Goal: Information Seeking & Learning: Understand process/instructions

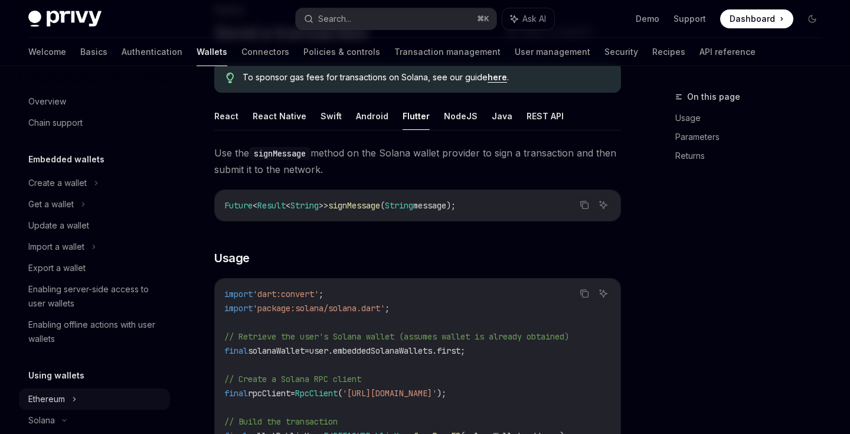
scroll to position [84, 0]
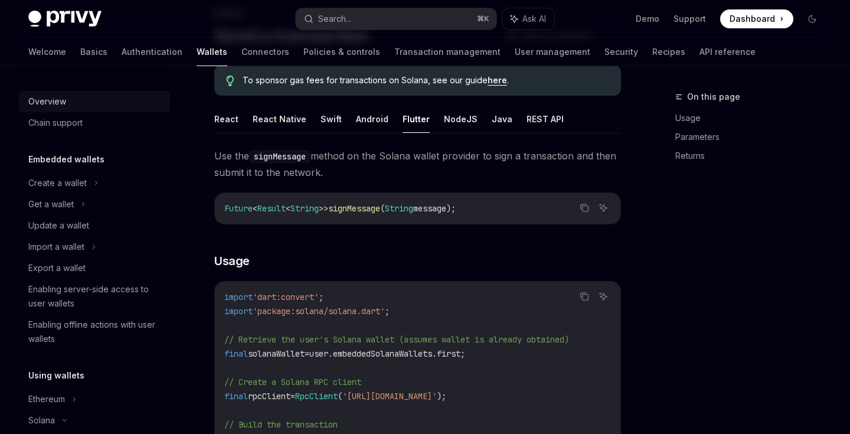
click at [54, 107] on div "Overview" at bounding box center [47, 101] width 38 height 14
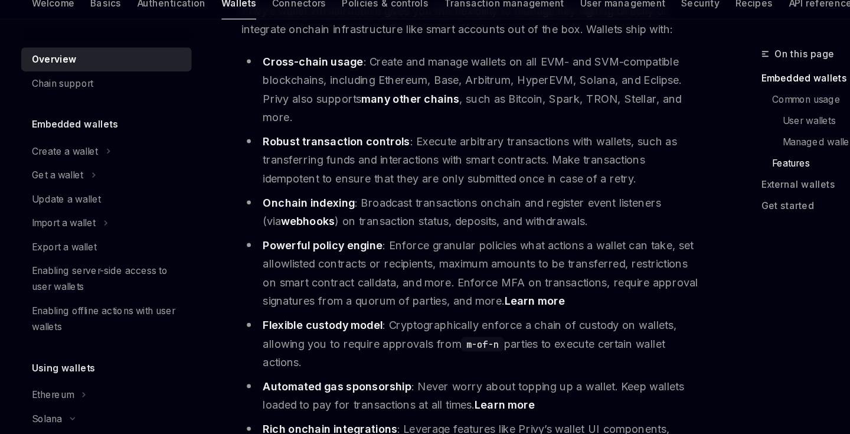
scroll to position [1411, 0]
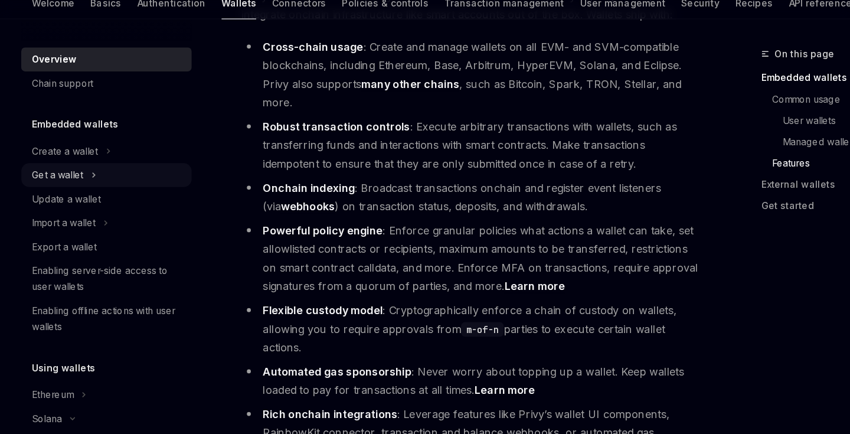
click at [88, 194] on div "Get a wallet" at bounding box center [94, 204] width 151 height 21
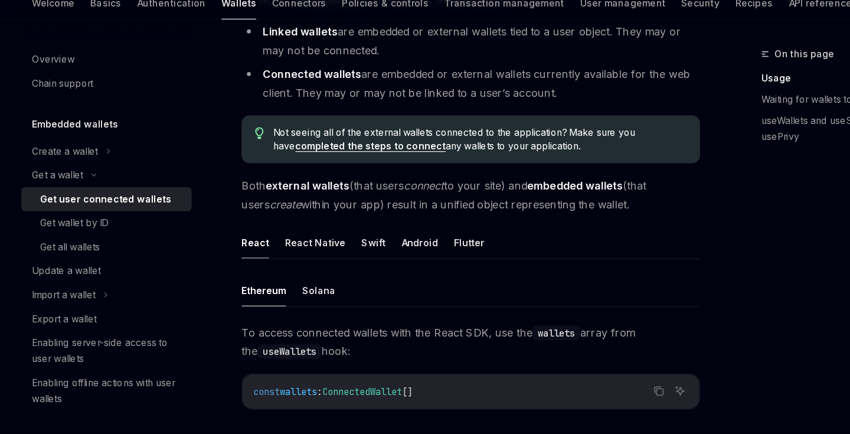
scroll to position [201, 0]
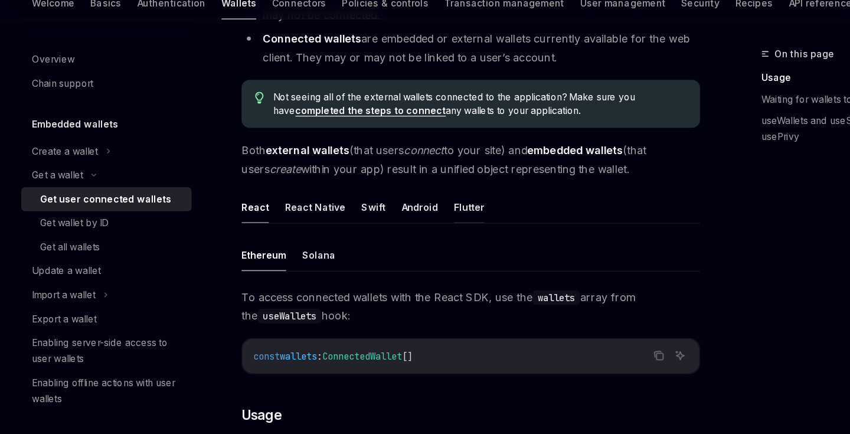
click at [403, 219] on button "Flutter" at bounding box center [415, 233] width 27 height 28
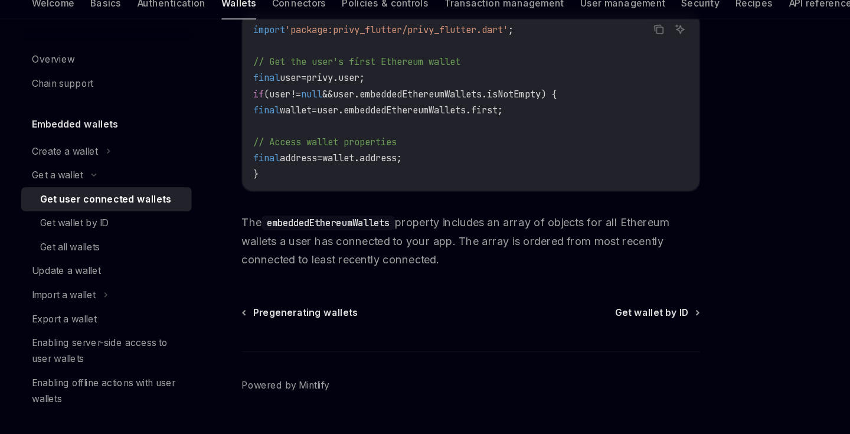
scroll to position [609, 0]
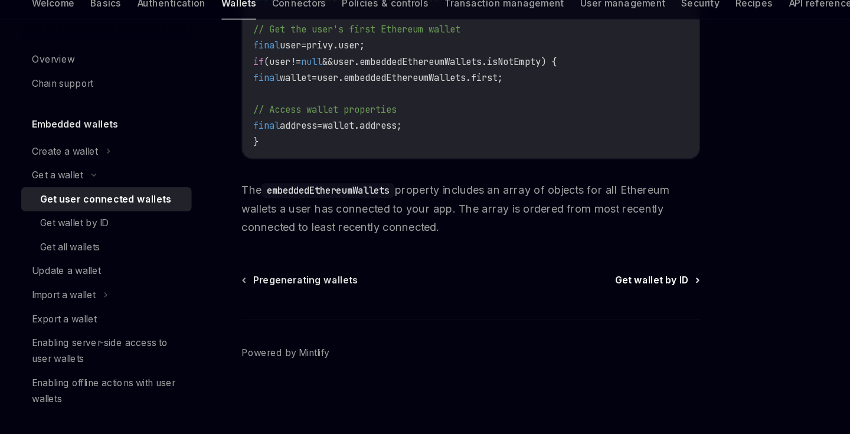
click at [575, 291] on span "Get wallet by ID" at bounding box center [577, 297] width 65 height 12
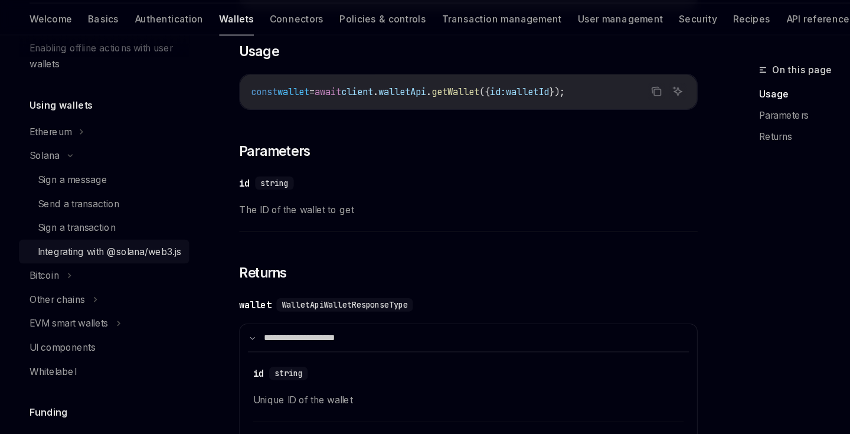
scroll to position [312, 0]
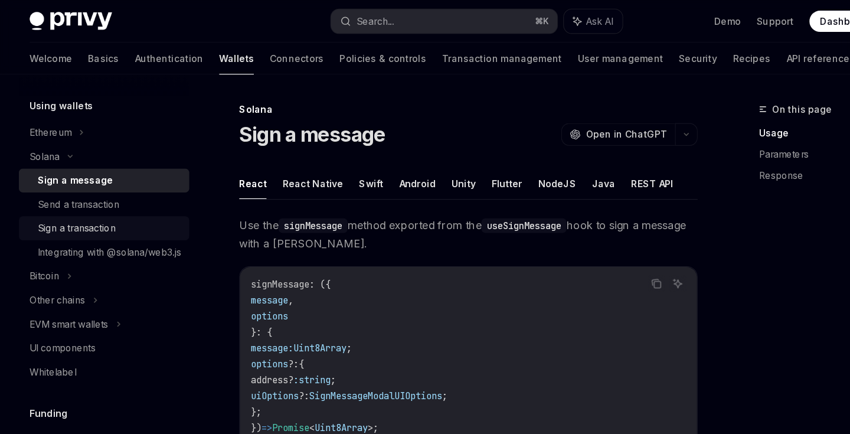
scroll to position [346, 0]
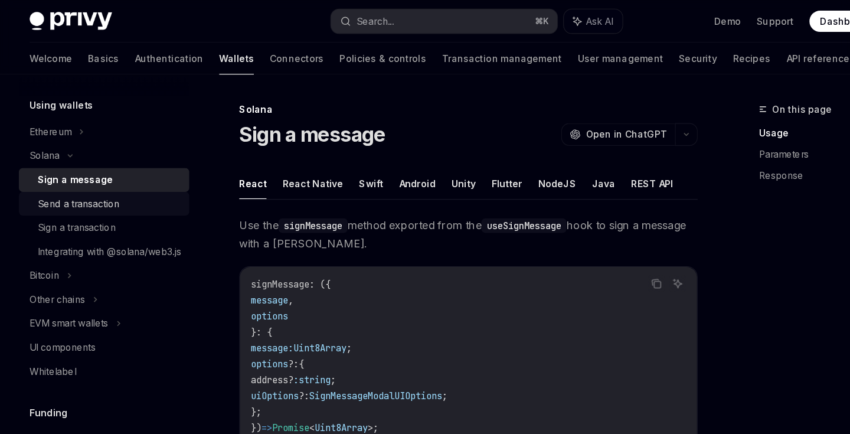
click at [75, 181] on div "Send a transaction" at bounding box center [71, 180] width 73 height 14
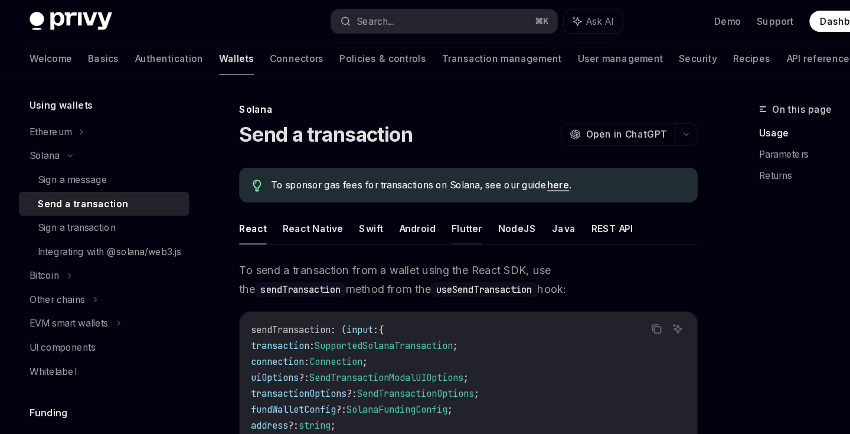
click at [409, 206] on button "Flutter" at bounding box center [415, 203] width 27 height 28
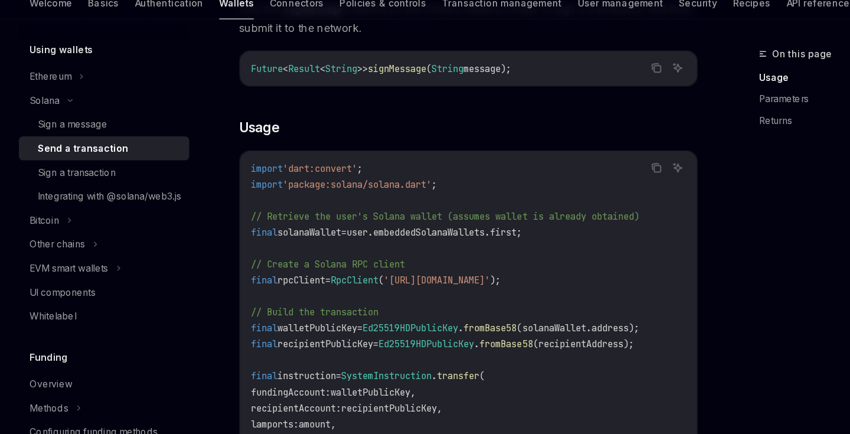
scroll to position [198, 0]
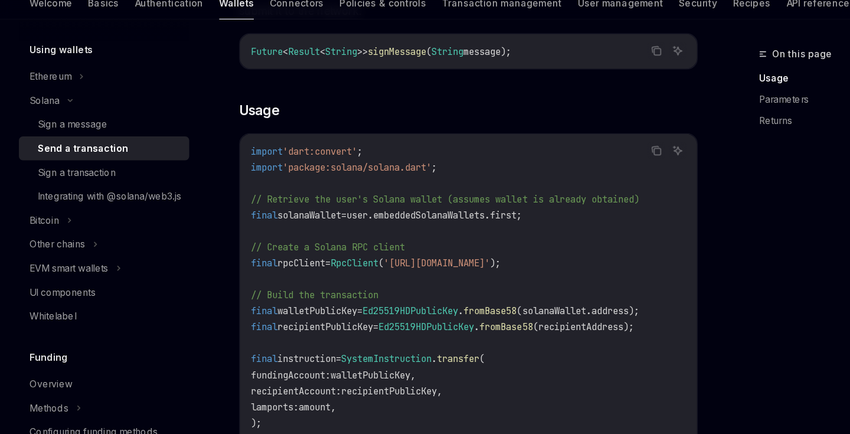
drag, startPoint x: 482, startPoint y: 45, endPoint x: 201, endPoint y: 45, distance: 281.4
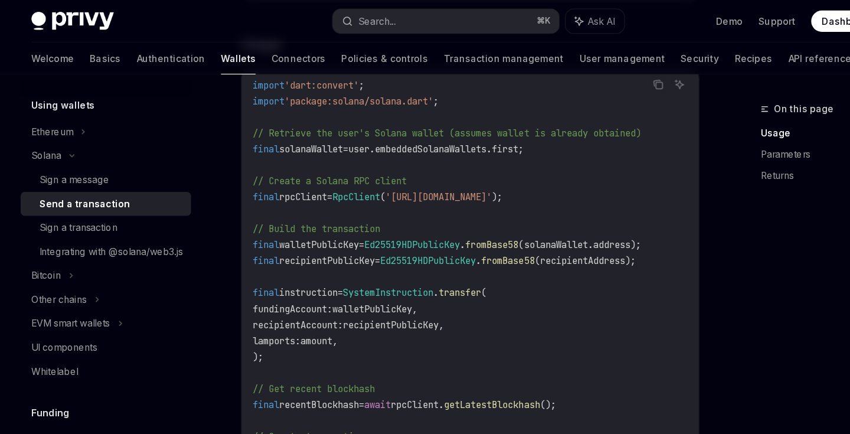
scroll to position [303, 0]
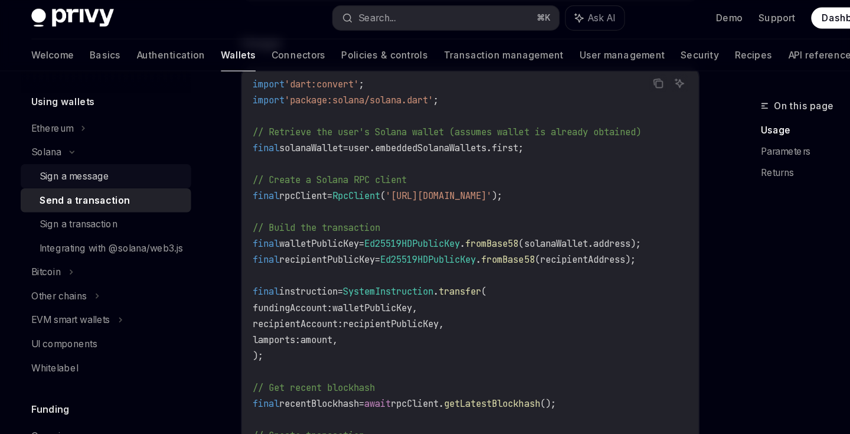
click at [109, 160] on div "Sign a message" at bounding box center [98, 159] width 127 height 14
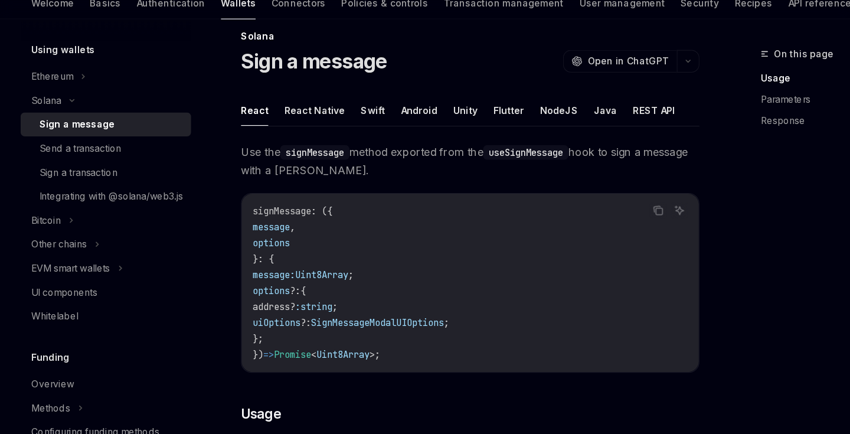
scroll to position [50, 0]
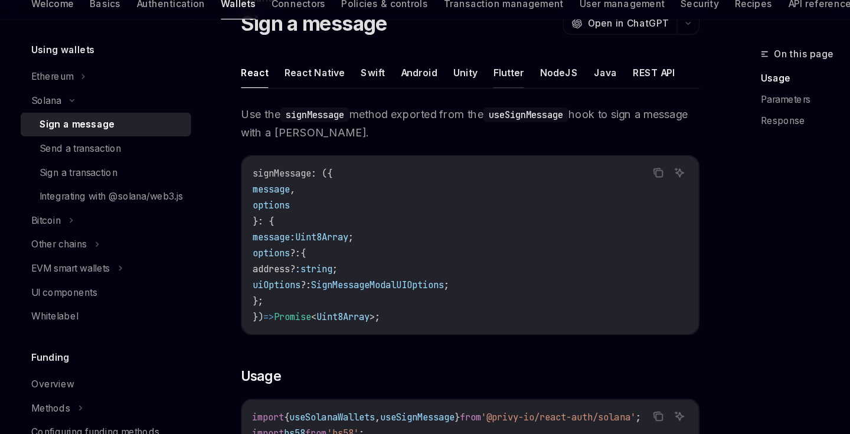
click at [445, 99] on button "Flutter" at bounding box center [451, 113] width 27 height 28
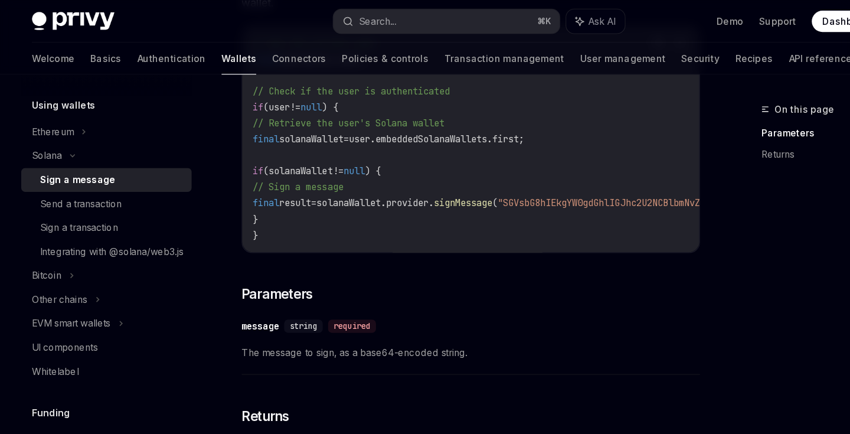
scroll to position [169, 0]
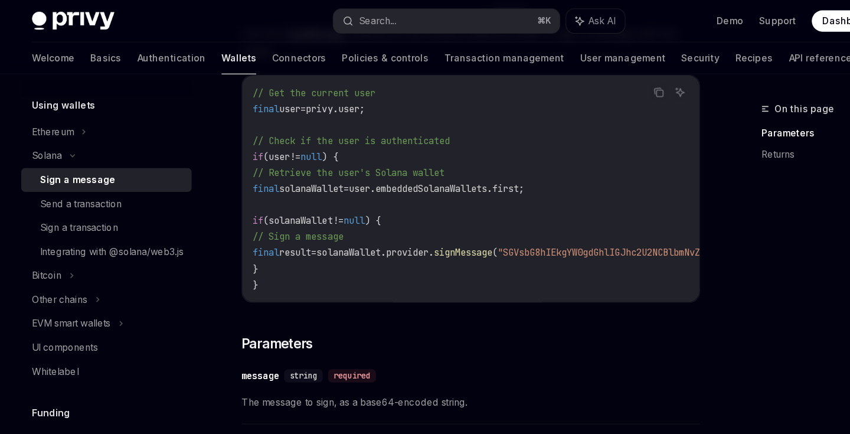
drag, startPoint x: 295, startPoint y: 166, endPoint x: 530, endPoint y: 170, distance: 234.8
click at [530, 170] on code "// Get the current user final user = privy.user; // Check if the user is authen…" at bounding box center [523, 168] width 599 height 184
click at [465, 168] on span "user.embeddedSolanaWallets.first;" at bounding box center [387, 167] width 156 height 11
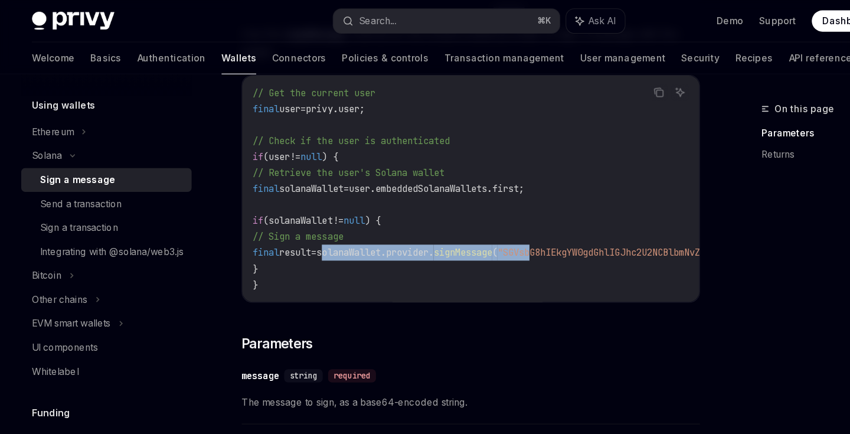
drag, startPoint x: 316, startPoint y: 221, endPoint x: 519, endPoint y: 224, distance: 202.4
click at [519, 224] on span "final result = solanaWallet.provider. signMessage ( "SGVsbG8hIEkgYW0gdGhlIGJhc2…" at bounding box center [509, 224] width 571 height 11
click at [519, 224] on span ""SGVsbG8hIEkgYW0gdGhlIGJhc2U2NCBlbmNvZGVkIG1lc3NhZ2UgdG8gYmUgc2lnbmVkLg=="" at bounding box center [615, 224] width 349 height 11
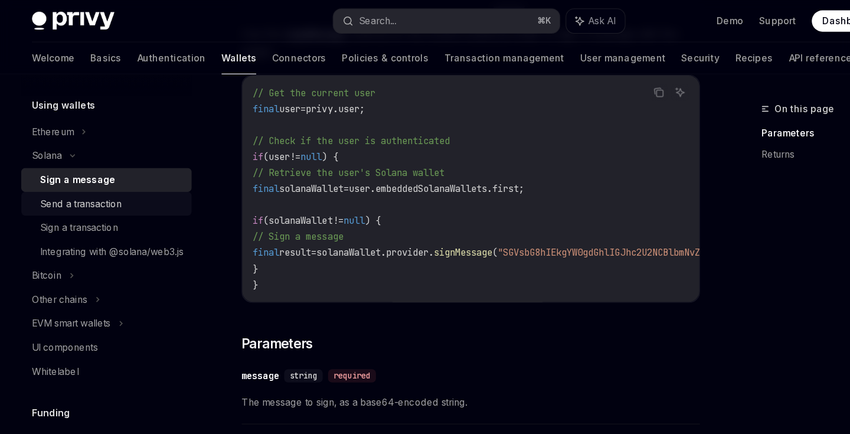
click at [109, 181] on div "Send a transaction" at bounding box center [98, 180] width 127 height 14
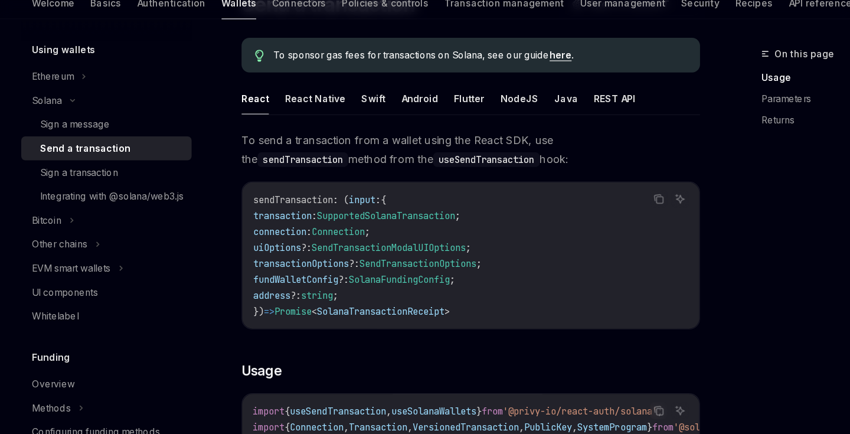
scroll to position [101, 0]
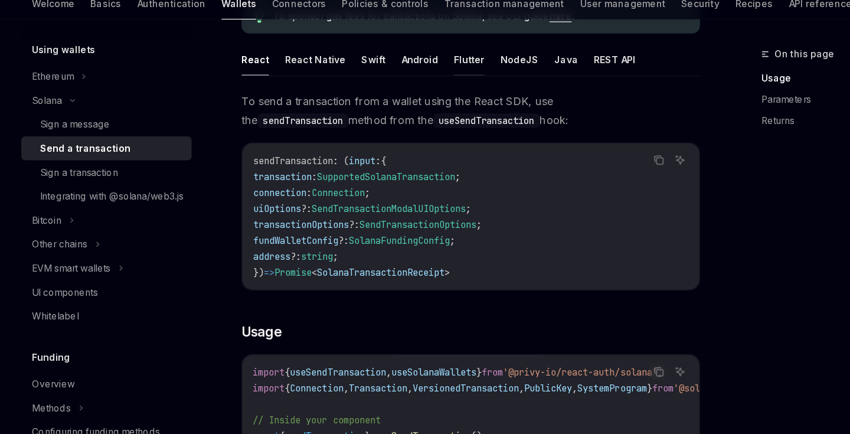
click at [405, 88] on button "Flutter" at bounding box center [415, 102] width 27 height 28
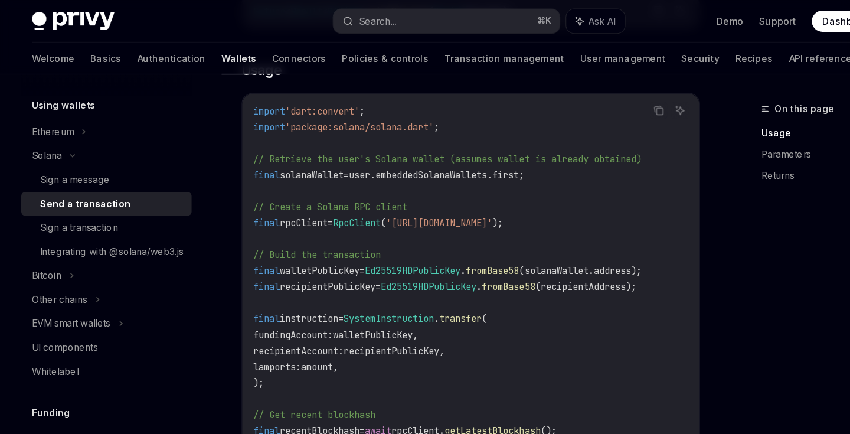
scroll to position [274, 0]
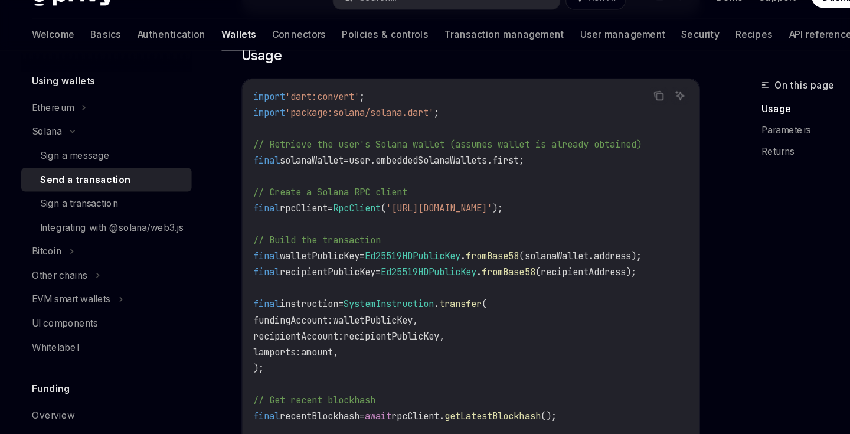
drag, startPoint x: 320, startPoint y: 145, endPoint x: 479, endPoint y: 143, distance: 159.3
click at [465, 158] on span "final solanaWallet = user.embeddedSolanaWallets.first;" at bounding box center [344, 163] width 241 height 11
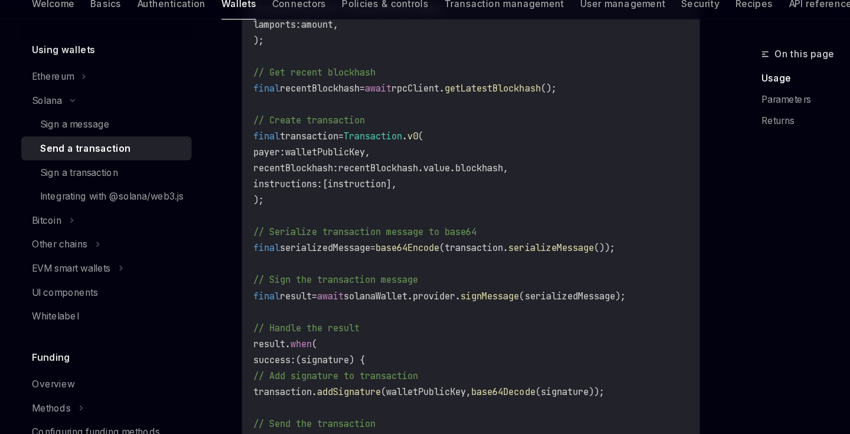
scroll to position [538, 0]
click at [455, 304] on span "signMessage" at bounding box center [434, 309] width 52 height 11
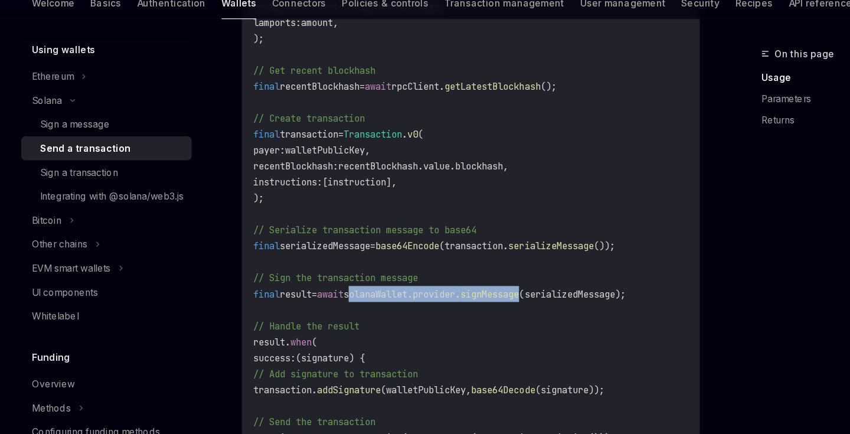
click at [455, 304] on span "signMessage" at bounding box center [434, 309] width 52 height 11
click at [520, 304] on span "(serializedMessage);" at bounding box center [507, 309] width 94 height 11
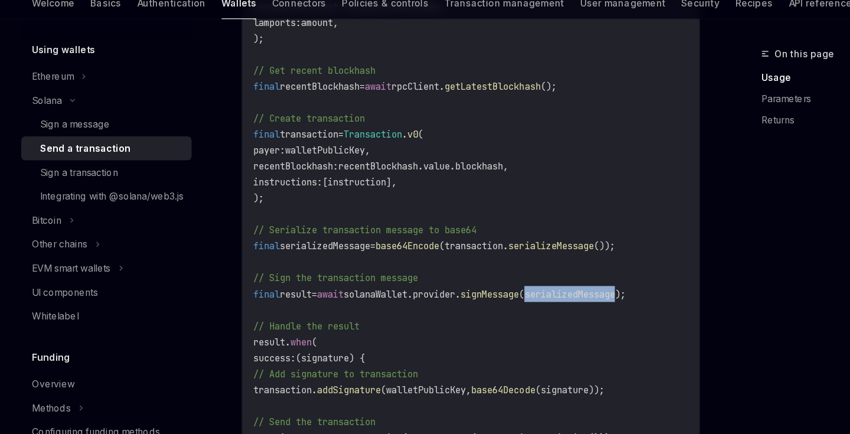
click at [520, 304] on span "(serializedMessage);" at bounding box center [507, 309] width 94 height 11
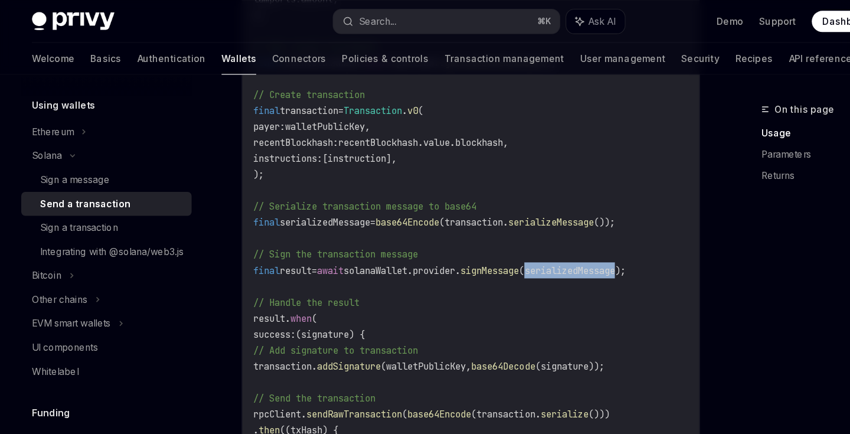
scroll to position [608, 0]
click at [547, 243] on span "(serializedMessage);" at bounding box center [507, 240] width 94 height 11
click at [519, 245] on code "import 'dart:convert' ; import 'package:solana/solana.dart' ; // Retrieve the u…" at bounding box center [417, 127] width 386 height 722
click at [519, 239] on span "(serializedMessage);" at bounding box center [507, 240] width 94 height 11
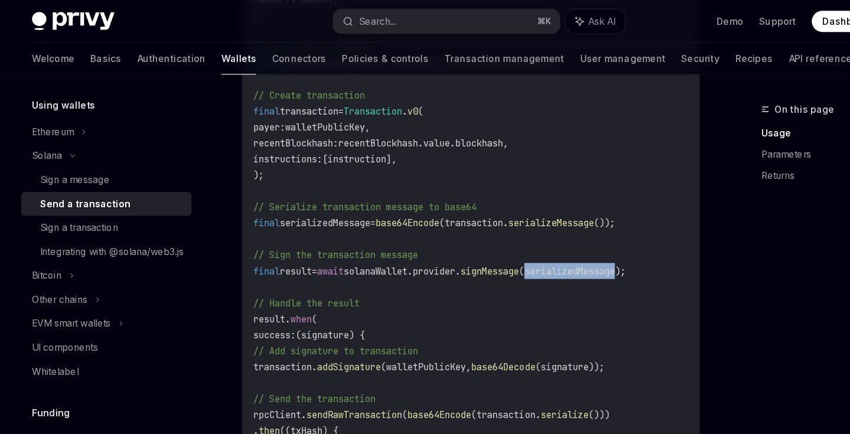
click at [519, 239] on span "(serializedMessage);" at bounding box center [507, 240] width 94 height 11
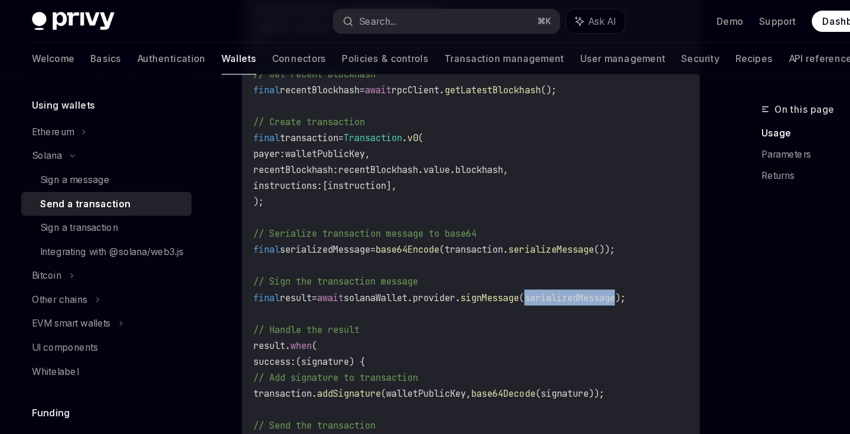
scroll to position [582, 0]
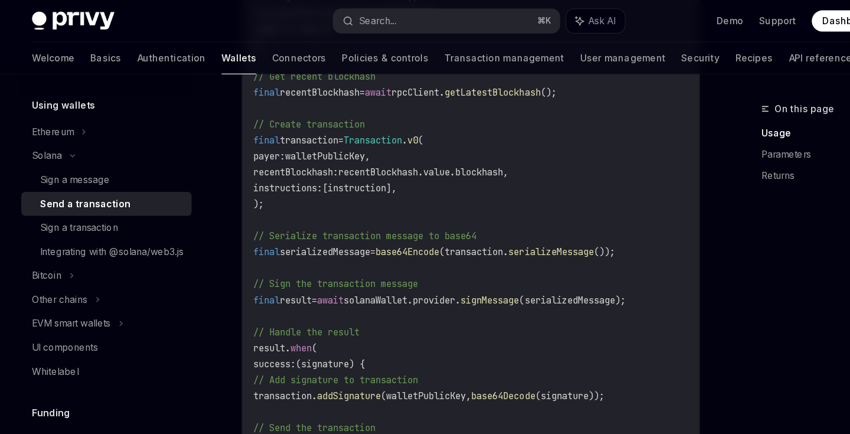
click at [296, 137] on span "walletPublicKey," at bounding box center [291, 138] width 76 height 11
drag, startPoint x: 328, startPoint y: 153, endPoint x: 484, endPoint y: 153, distance: 155.7
click at [451, 154] on span "recentBlockhash.value.blockhash," at bounding box center [375, 152] width 151 height 11
click at [414, 153] on span "recentBlockhash.value.blockhash," at bounding box center [375, 152] width 151 height 11
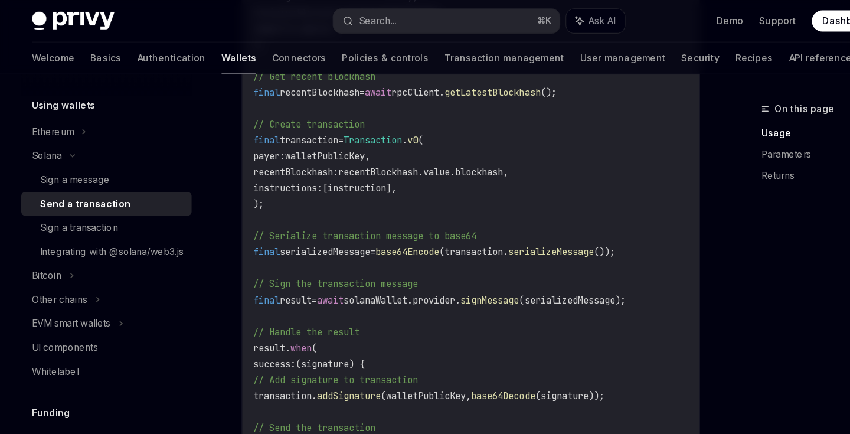
click at [345, 170] on span "[instruction]," at bounding box center [319, 167] width 66 height 11
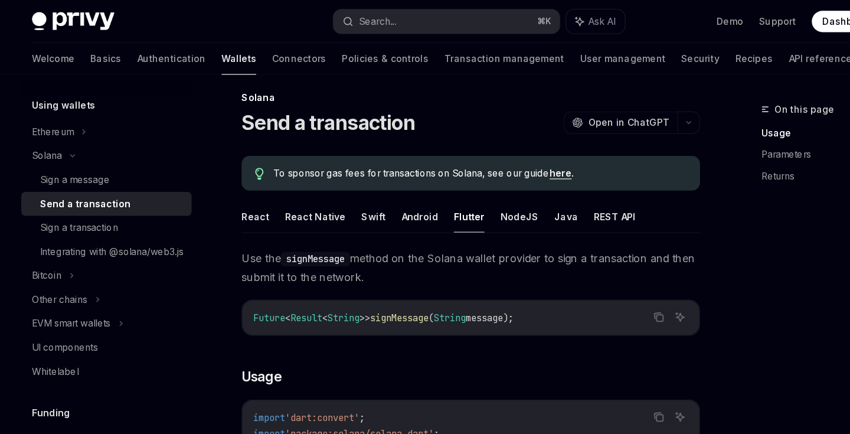
scroll to position [6, 0]
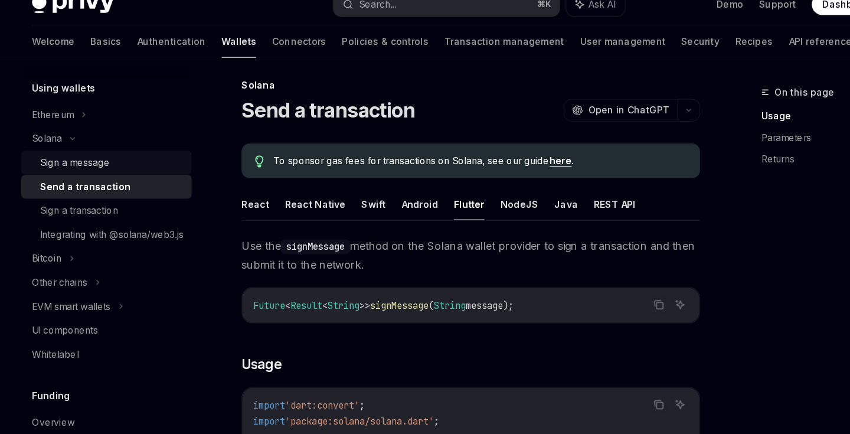
click at [89, 152] on div "Sign a message" at bounding box center [66, 159] width 62 height 14
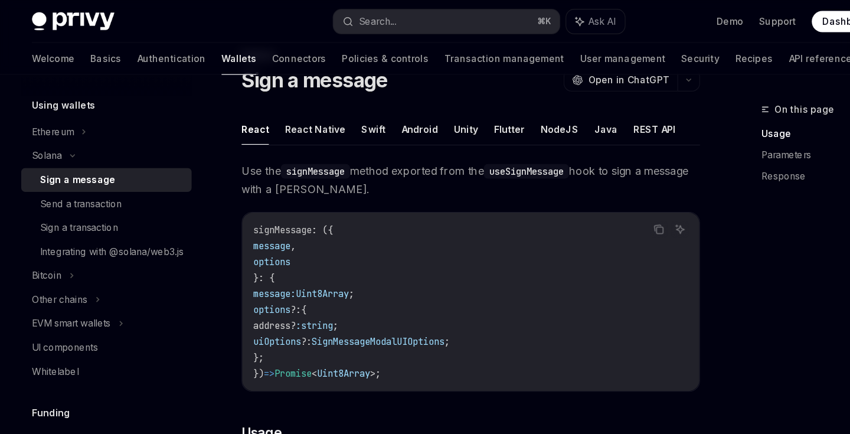
scroll to position [28, 0]
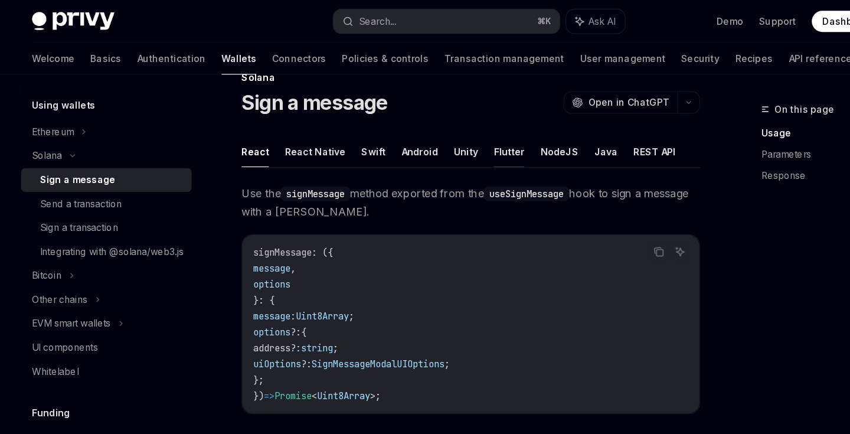
click at [447, 136] on button "Flutter" at bounding box center [451, 134] width 27 height 28
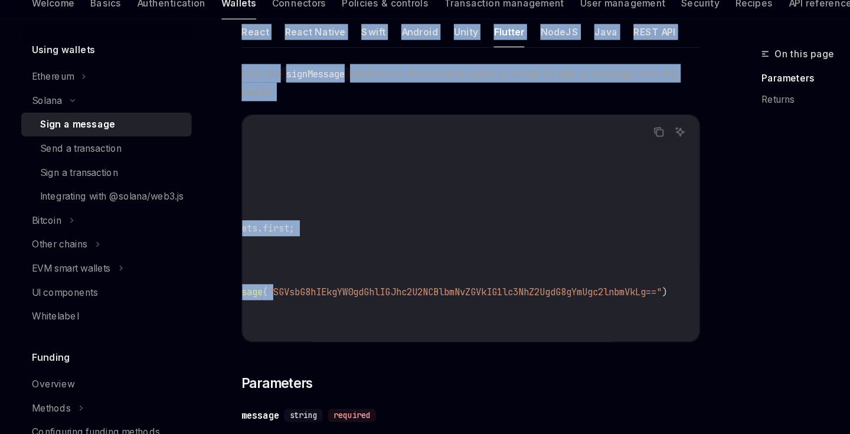
scroll to position [0, 267]
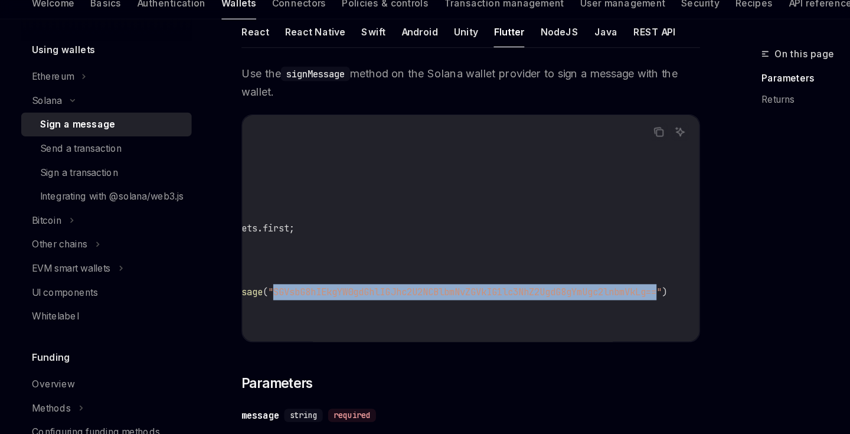
drag, startPoint x: 491, startPoint y: 251, endPoint x: 581, endPoint y: 256, distance: 89.8
click at [581, 256] on code "// Get the current user final user = privy.user; // Check if the user is authen…" at bounding box center [320, 251] width 599 height 184
click at [262, 303] on span ""SGVsbG8hIEkgYW0gdGhlIGJhc2U2NCBlbmNvZGVkIG1lc3NhZ2UgdG8gYmUgc2lnbmVkLg=="" at bounding box center [412, 308] width 349 height 11
drag, startPoint x: 255, startPoint y: 257, endPoint x: 555, endPoint y: 264, distance: 299.8
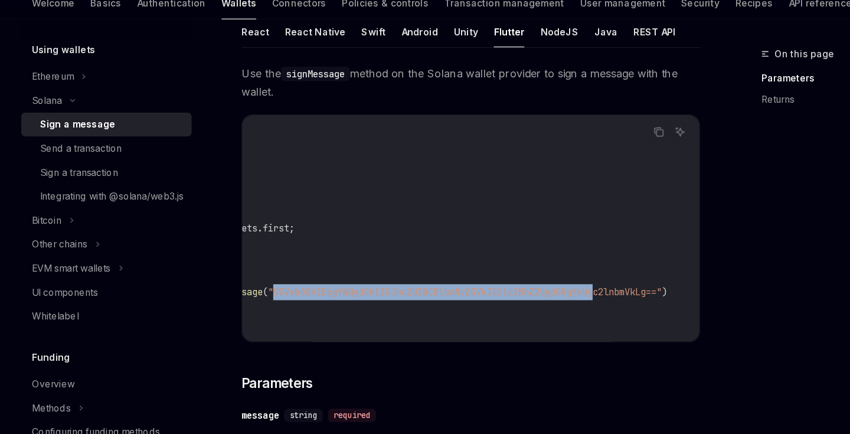
click at [555, 303] on span ""SGVsbG8hIEkgYW0gdGhlIGJhc2U2NCBlbmNvZGVkIG1lc3NhZ2UgdG8gYmUgc2lnbmVkLg=="" at bounding box center [412, 308] width 349 height 11
drag, startPoint x: 613, startPoint y: 256, endPoint x: 256, endPoint y: 263, distance: 357.0
click at [256, 303] on span ""SGVsbG8hIEkgYW0gdGhlIGJhc2U2NCBlbmNvZGVkIG1lc3NhZ2UgdG8gYmUgc2lnbmVkLg=="" at bounding box center [412, 308] width 349 height 11
click at [260, 303] on span ""SGVsbG8hIEkgYW0gdGhlIGJhc2U2NCBlbmNvZGVkIG1lc3NhZ2UgdG8gYmUgc2lnbmVkLg=="" at bounding box center [412, 308] width 349 height 11
drag, startPoint x: 256, startPoint y: 257, endPoint x: 612, endPoint y: 257, distance: 356.3
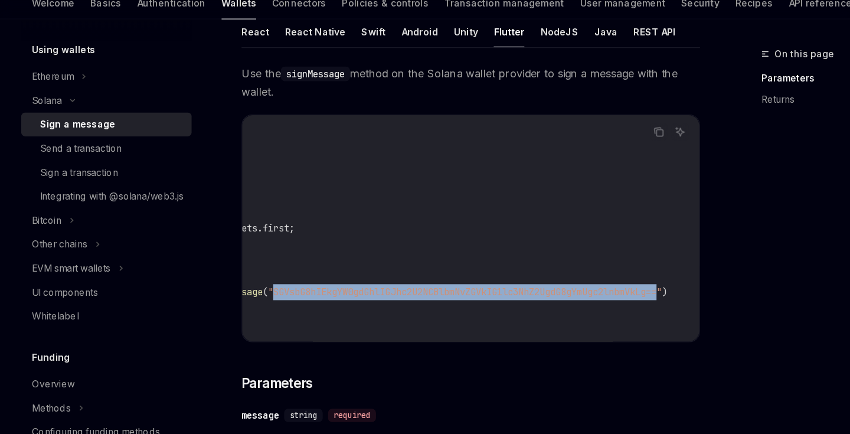
click at [587, 303] on span ""SGVsbG8hIEkgYW0gdGhlIGJhc2U2NCBlbmNvZGVkIG1lc3NhZ2UgdG8gYmUgc2lnbmVkLg=="" at bounding box center [412, 308] width 349 height 11
click at [105, 173] on div "Send a transaction" at bounding box center [71, 180] width 73 height 14
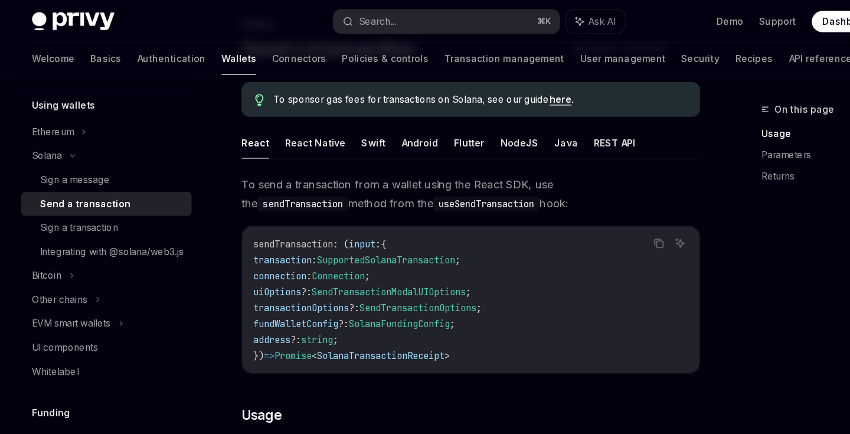
scroll to position [71, 0]
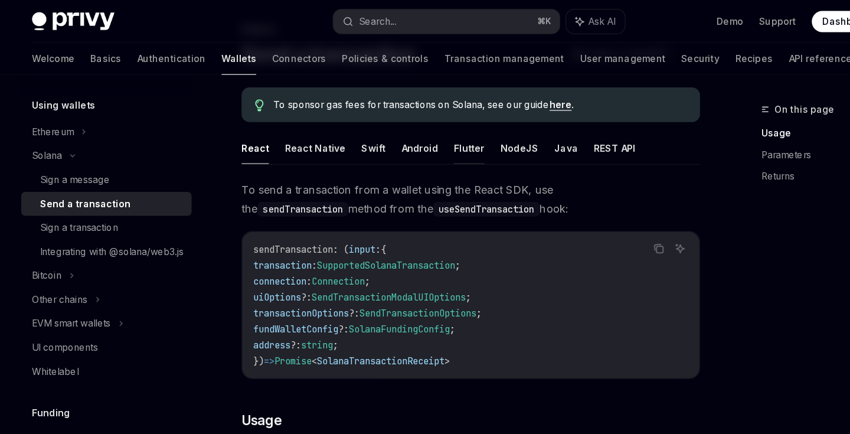
click at [407, 132] on button "Flutter" at bounding box center [415, 131] width 27 height 28
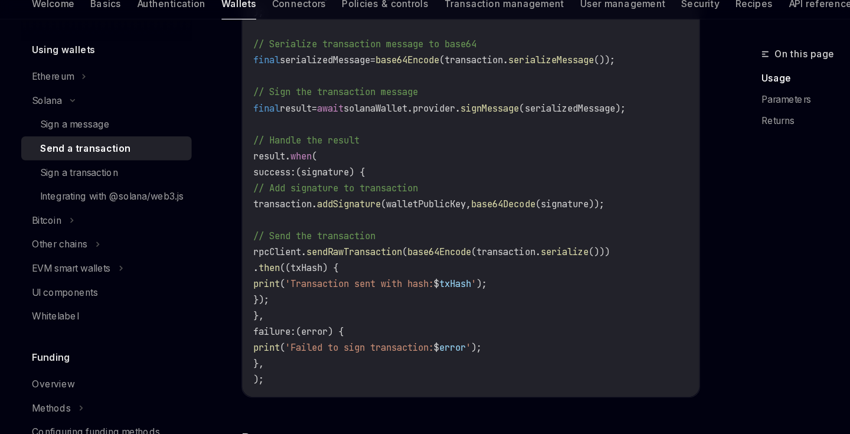
scroll to position [706, 0]
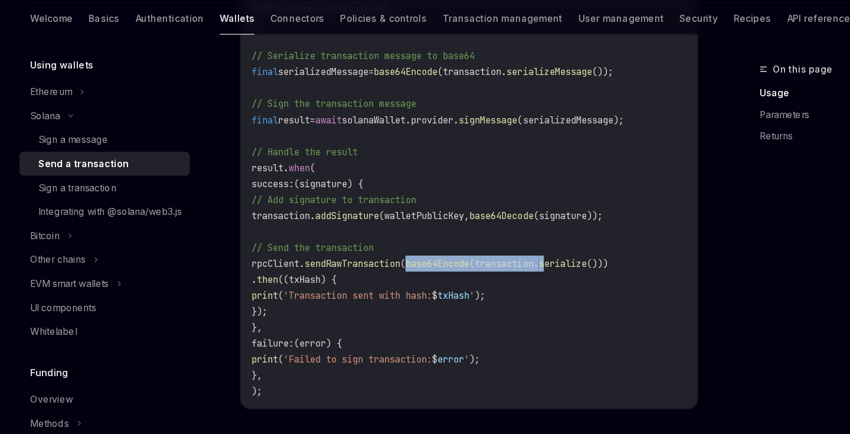
drag, startPoint x: 405, startPoint y: 231, endPoint x: 537, endPoint y: 233, distance: 131.6
click at [537, 264] on span "rpcClient. sendRawTransaction ( base64Encode (transaction. serialize ()))" at bounding box center [382, 269] width 316 height 11
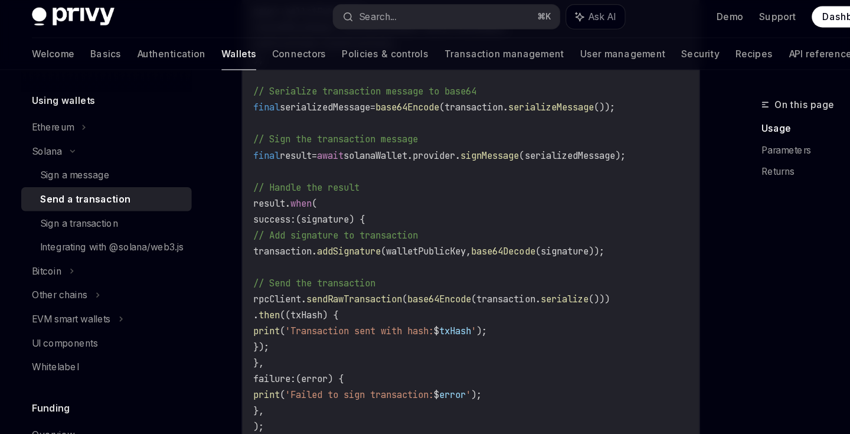
click at [447, 129] on code "import 'dart:convert' ; import 'package:solana/solana.dart' ; // Retrieve the u…" at bounding box center [417, 28] width 386 height 722
drag, startPoint x: 317, startPoint y: 264, endPoint x: 465, endPoint y: 262, distance: 148.1
click at [465, 264] on span "rpcClient. sendRawTransaction ( base64Encode (transaction. serialize ()))" at bounding box center [382, 269] width 316 height 11
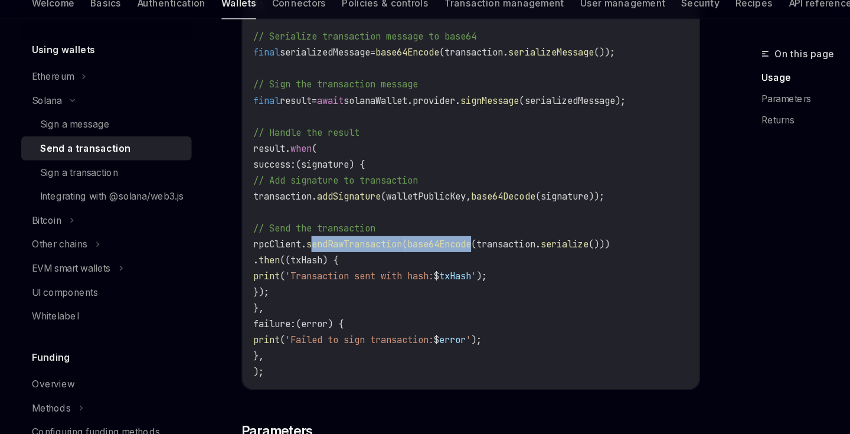
scroll to position [717, 0]
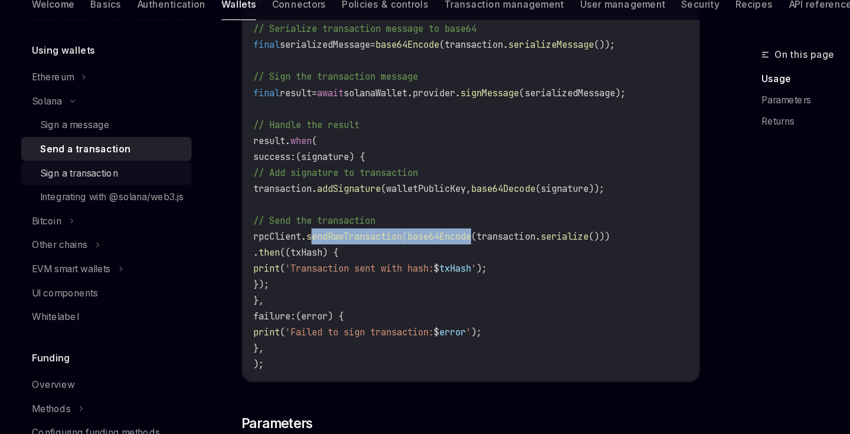
click at [99, 195] on div "Sign a transaction" at bounding box center [69, 202] width 69 height 14
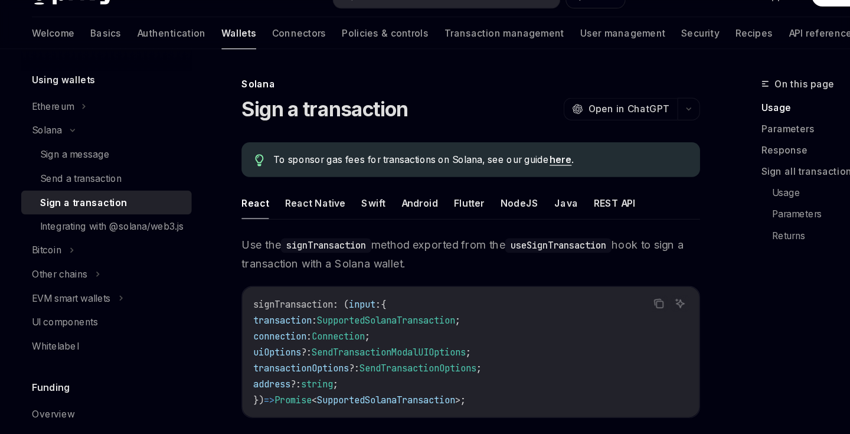
click at [501, 234] on code "useSignTransaction" at bounding box center [495, 240] width 94 height 13
drag, startPoint x: 560, startPoint y: 221, endPoint x: 375, endPoint y: 226, distance: 185.9
click at [375, 231] on span "Use the signTransaction method exported from the useSignTransaction hook to sig…" at bounding box center [417, 247] width 406 height 33
click at [405, 189] on button "Flutter" at bounding box center [415, 203] width 27 height 28
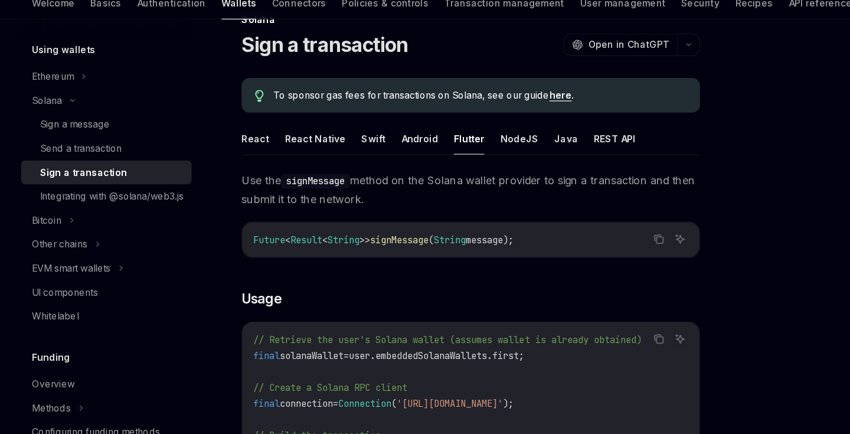
scroll to position [35, 0]
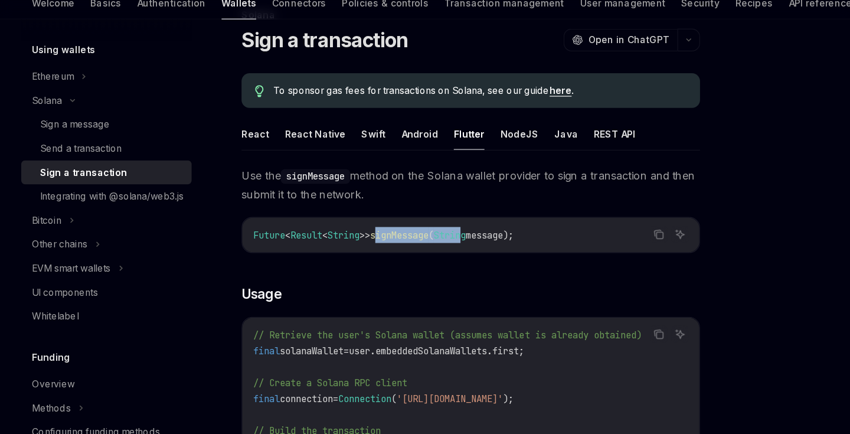
drag, startPoint x: 344, startPoint y: 208, endPoint x: 424, endPoint y: 208, distance: 80.2
click at [425, 252] on span "Future < Result < String >> signMessage ( String message);" at bounding box center [339, 257] width 231 height 11
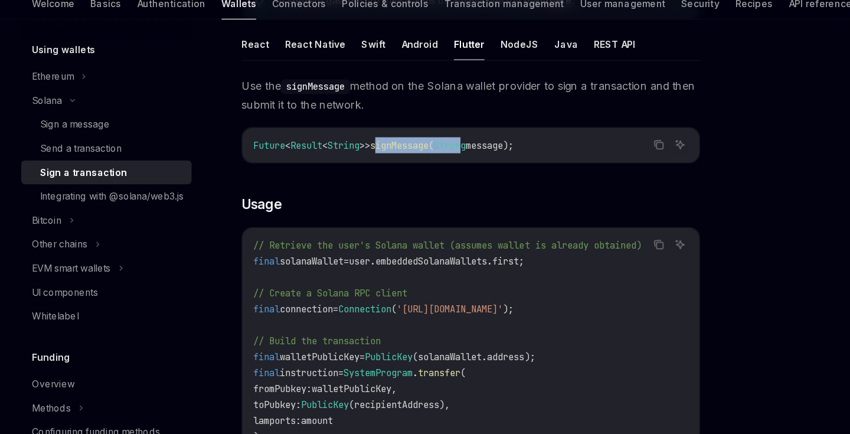
scroll to position [156, 0]
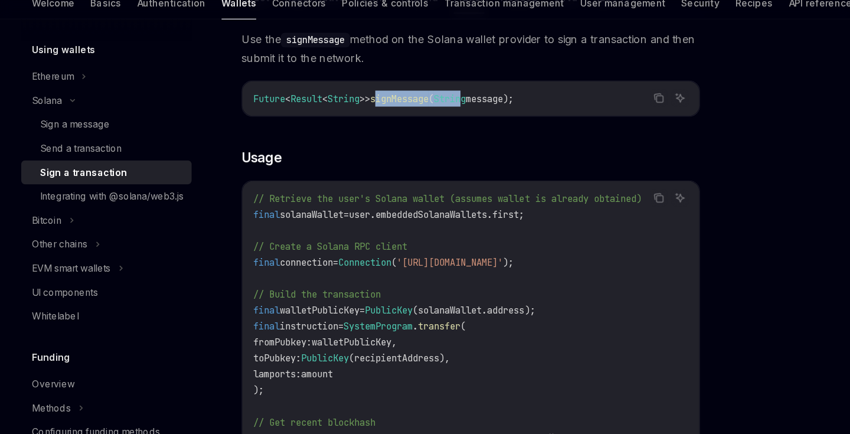
drag, startPoint x: 381, startPoint y: 183, endPoint x: 496, endPoint y: 183, distance: 114.5
click at [496, 218] on code "// Retrieve the user's Solana wallet (assumes wallet is already obtained) final…" at bounding box center [417, 416] width 386 height 396
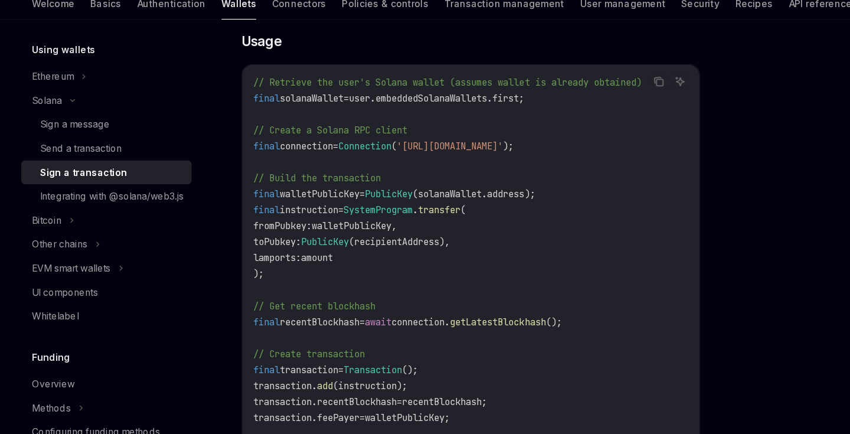
scroll to position [263, 0]
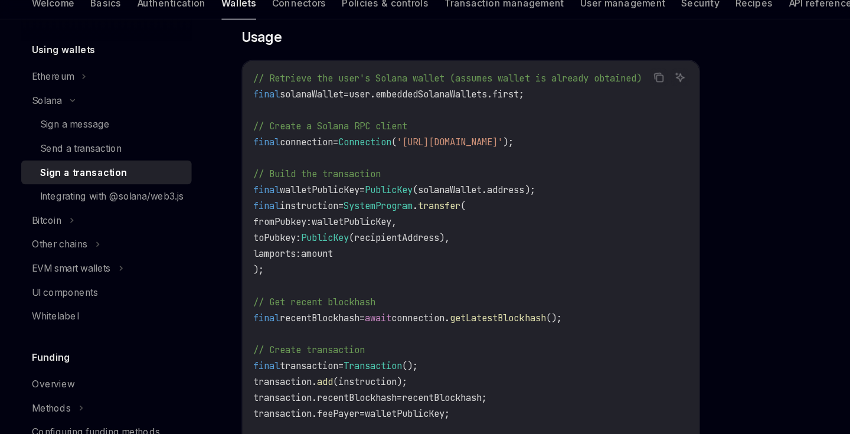
click at [319, 212] on span "walletPublicKey" at bounding box center [283, 217] width 71 height 11
click at [290, 226] on span "instruction" at bounding box center [274, 231] width 52 height 11
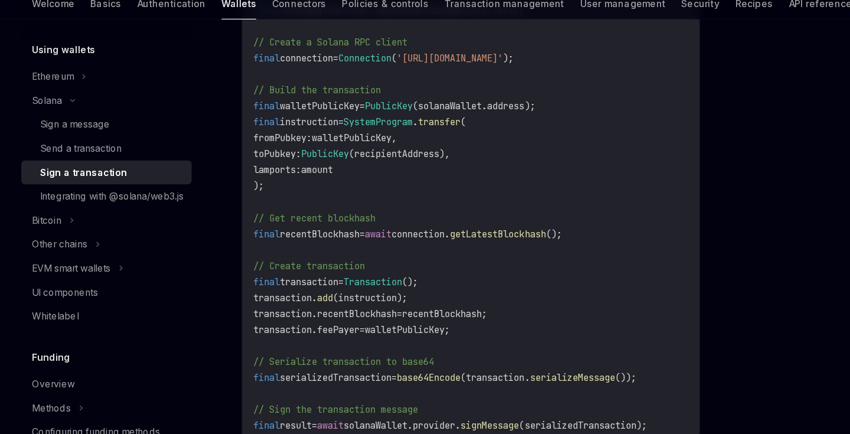
scroll to position [340, 0]
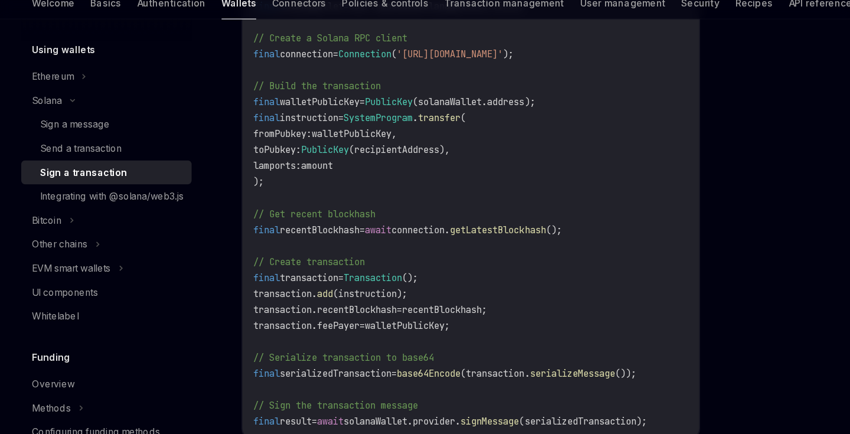
click at [298, 233] on span "// Get recent blockhash" at bounding box center [278, 238] width 109 height 11
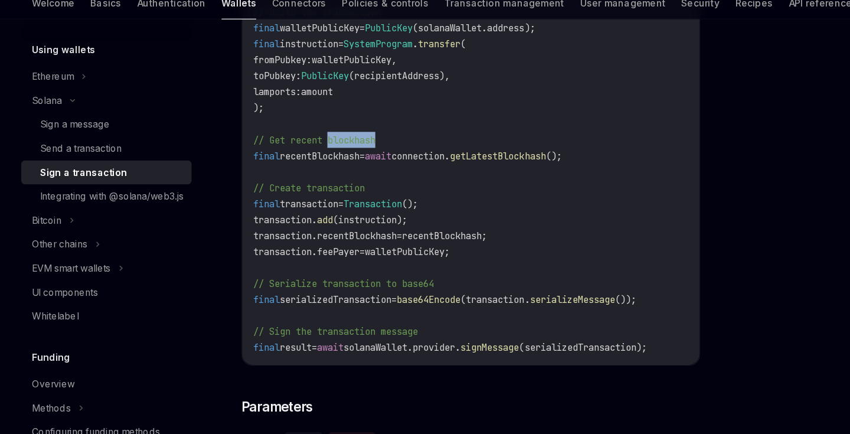
scroll to position [407, 0]
click at [287, 223] on span "transaction" at bounding box center [274, 228] width 52 height 11
drag, startPoint x: 282, startPoint y: 194, endPoint x: 375, endPoint y: 194, distance: 93.2
click at [375, 194] on code "// Retrieve the user's Solana wallet (assumes wallet is already obtained) final…" at bounding box center [417, 164] width 386 height 396
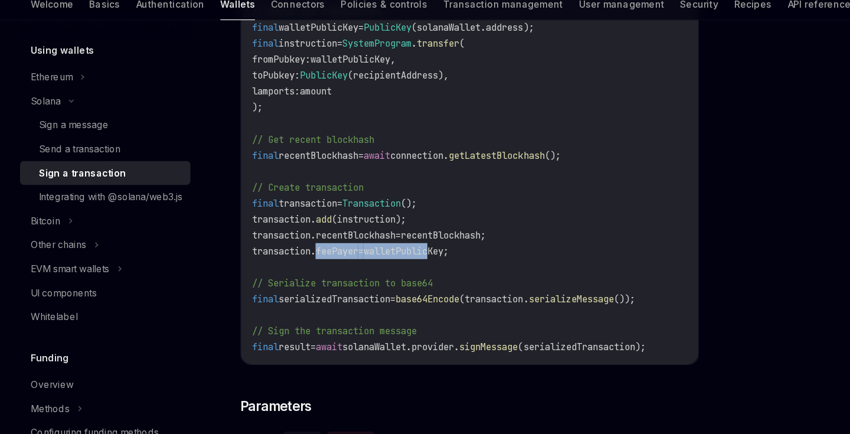
drag, startPoint x: 284, startPoint y: 215, endPoint x: 394, endPoint y: 215, distance: 109.7
click at [394, 215] on code "// Retrieve the user's Solana wallet (assumes wallet is already obtained) final…" at bounding box center [417, 164] width 386 height 396
click at [412, 251] on span "recentBlockhash;" at bounding box center [394, 256] width 76 height 11
click at [324, 308] on span "serializedTransaction" at bounding box center [297, 313] width 99 height 11
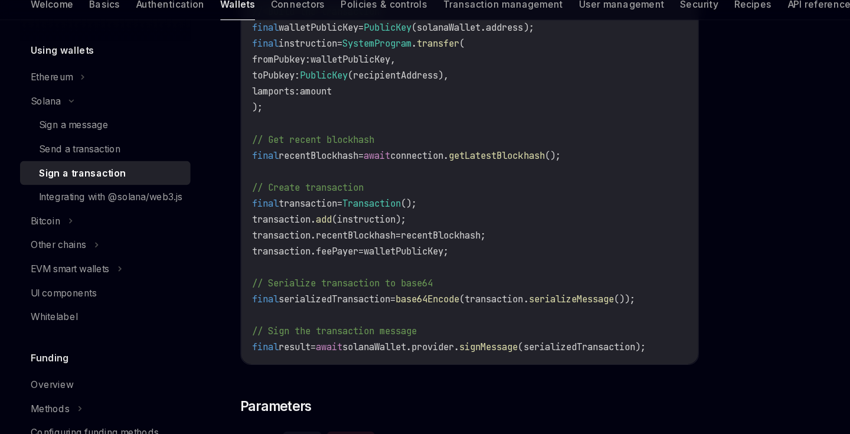
click at [408, 308] on span "base64Encode" at bounding box center [380, 313] width 57 height 11
click at [524, 350] on span "(serializedTransaction);" at bounding box center [516, 355] width 113 height 11
click at [460, 350] on span "signMessage" at bounding box center [434, 355] width 52 height 11
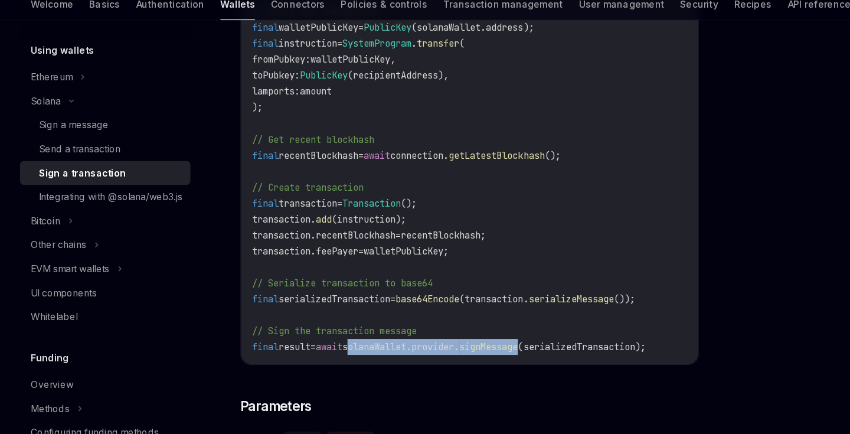
click at [460, 350] on span "signMessage" at bounding box center [434, 355] width 52 height 11
click at [549, 350] on span "(serializedTransaction);" at bounding box center [516, 355] width 113 height 11
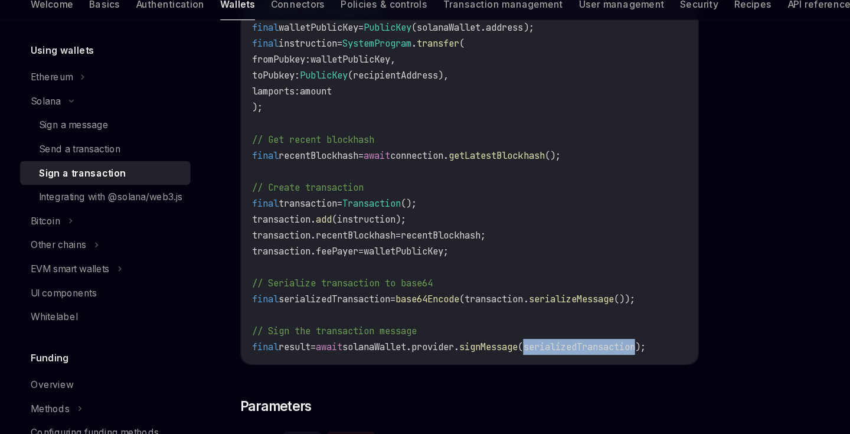
click at [549, 350] on span "(serializedTransaction);" at bounding box center [516, 355] width 113 height 11
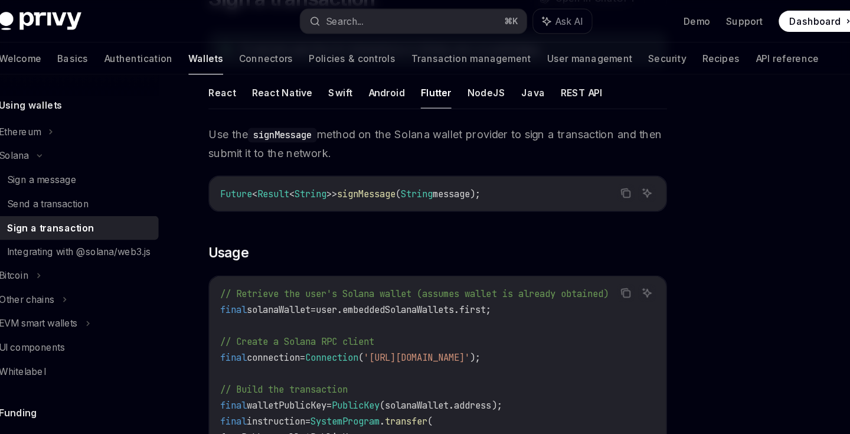
scroll to position [116, 0]
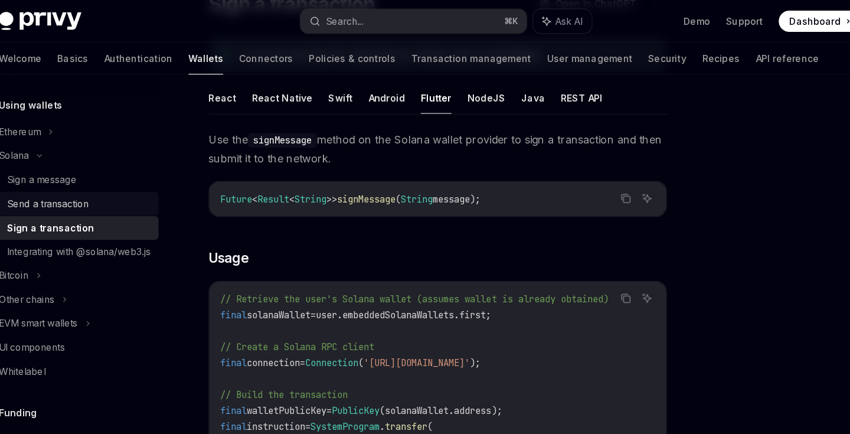
click at [91, 178] on div "Send a transaction" at bounding box center [98, 180] width 127 height 14
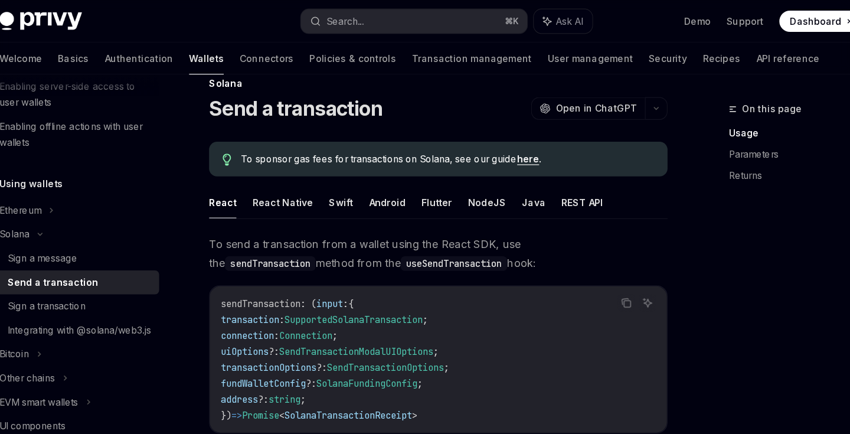
scroll to position [21, 0]
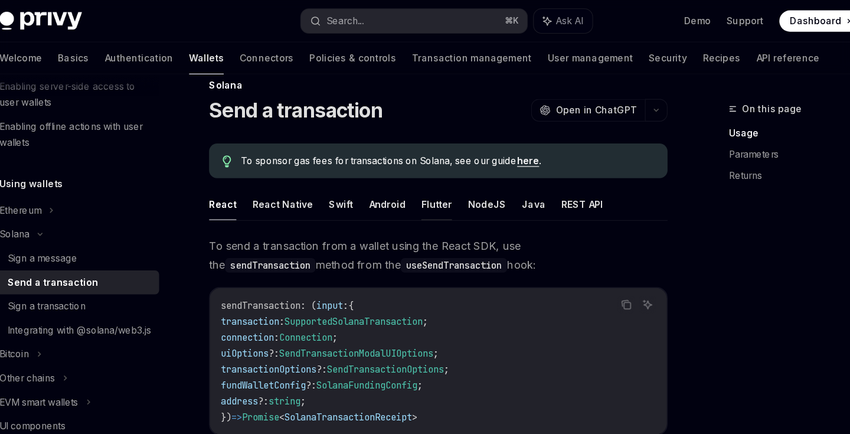
click at [402, 187] on button "Flutter" at bounding box center [415, 182] width 27 height 28
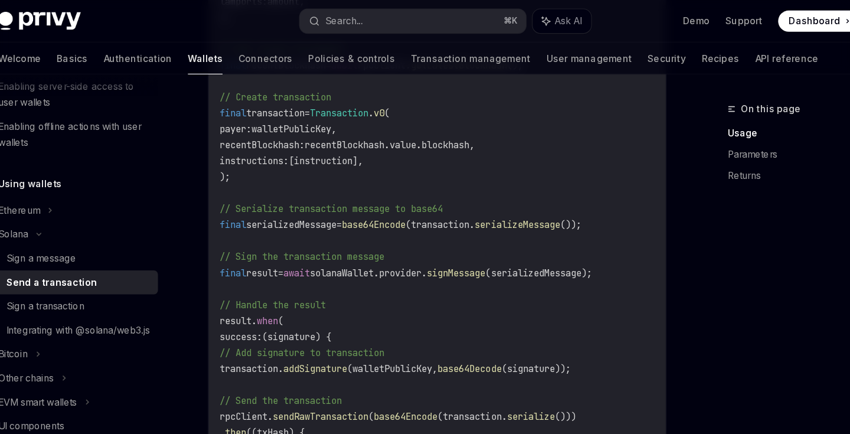
scroll to position [589, 0]
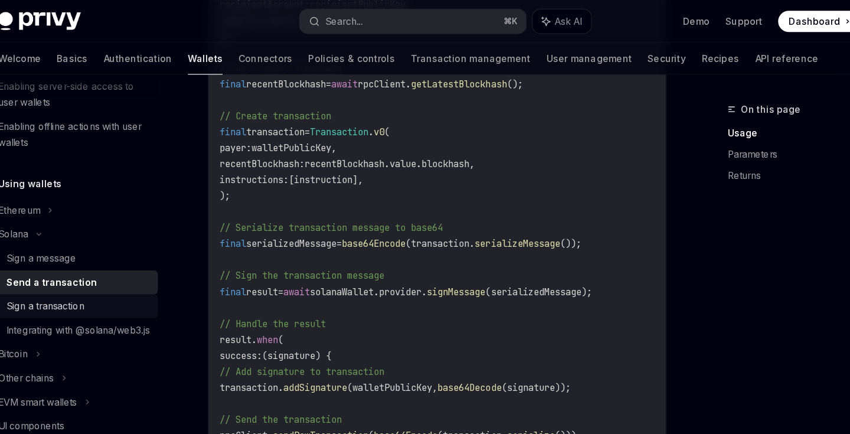
click at [35, 273] on div "Sign a transaction" at bounding box center [69, 271] width 69 height 14
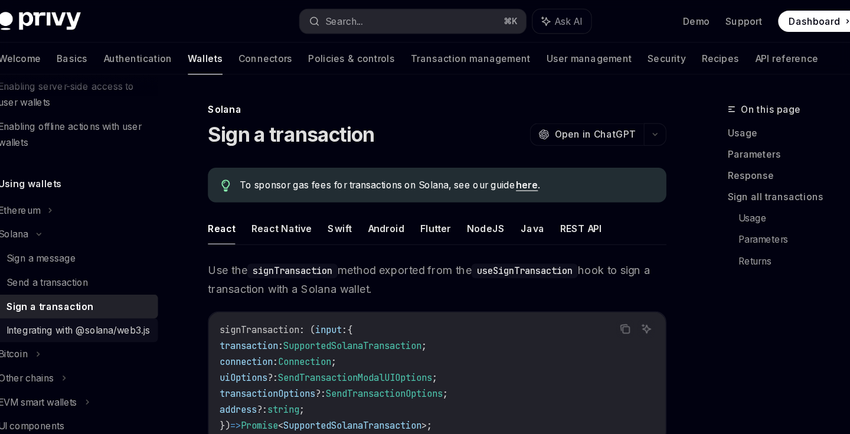
scroll to position [297, 0]
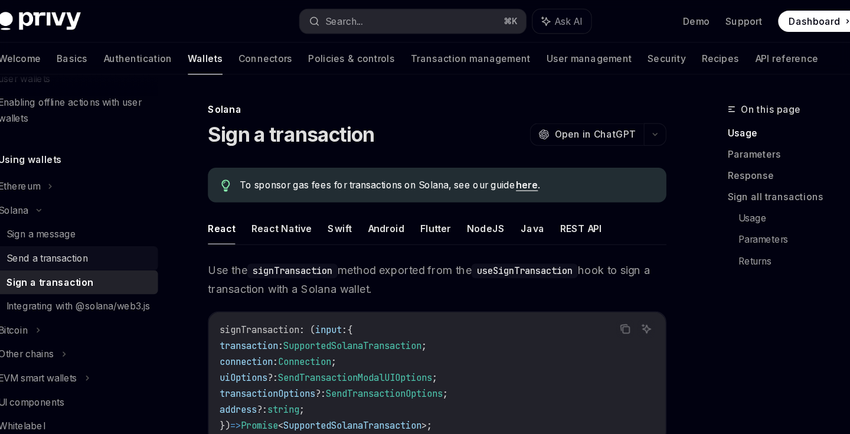
click at [73, 227] on div "Send a transaction" at bounding box center [71, 229] width 73 height 14
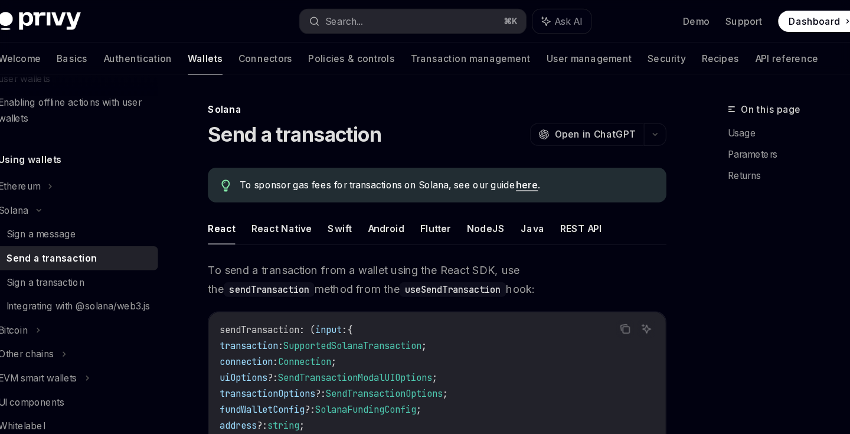
scroll to position [276, 0]
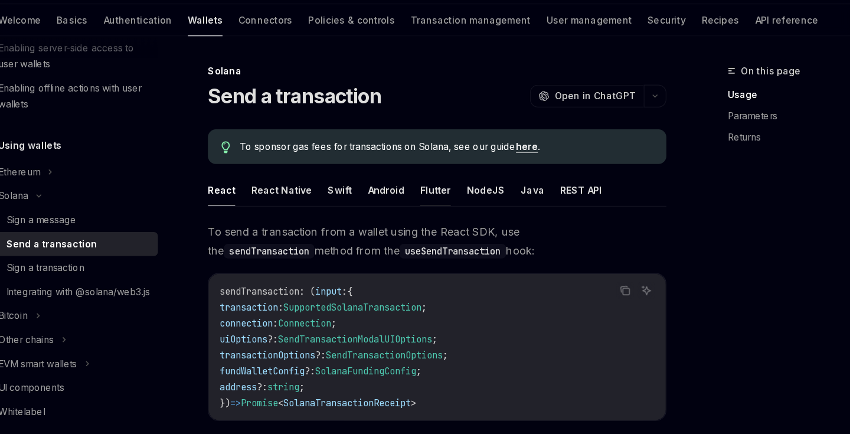
click at [402, 189] on button "Flutter" at bounding box center [415, 203] width 27 height 28
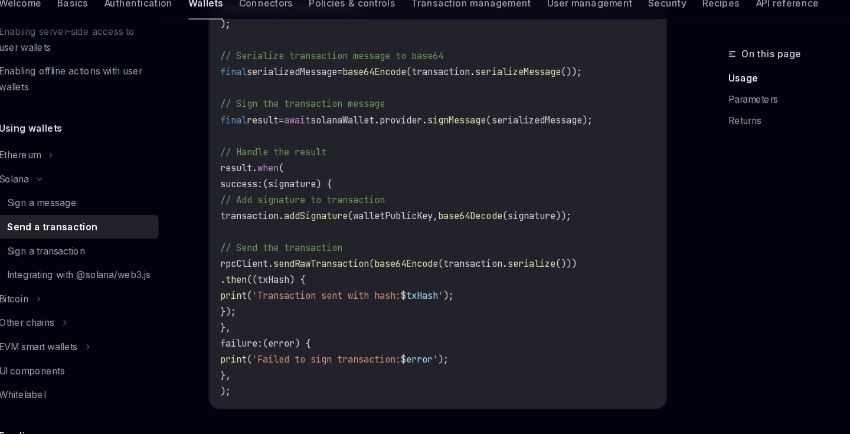
scroll to position [694, 0]
click at [356, 276] on span "sendRawTransaction" at bounding box center [313, 281] width 85 height 11
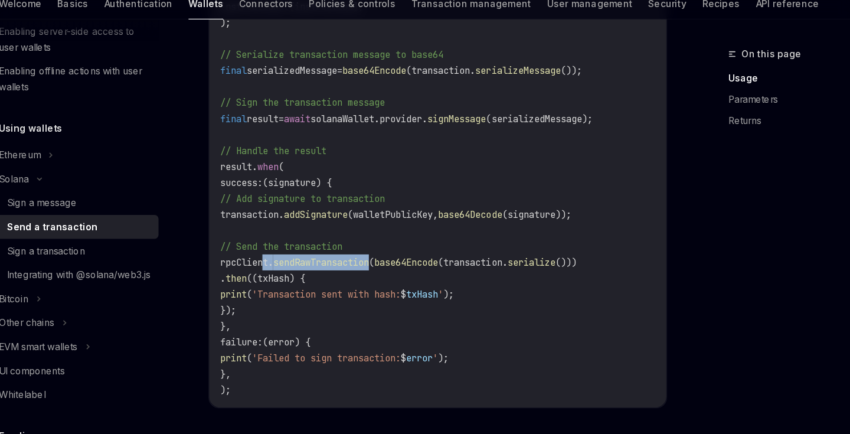
click at [356, 276] on span "sendRawTransaction" at bounding box center [313, 281] width 85 height 11
click at [93, 264] on div "Sign a transaction" at bounding box center [98, 271] width 127 height 14
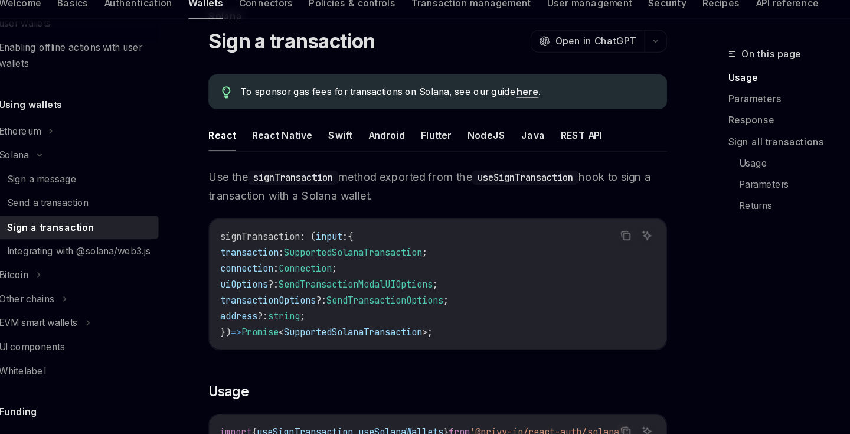
scroll to position [48, 0]
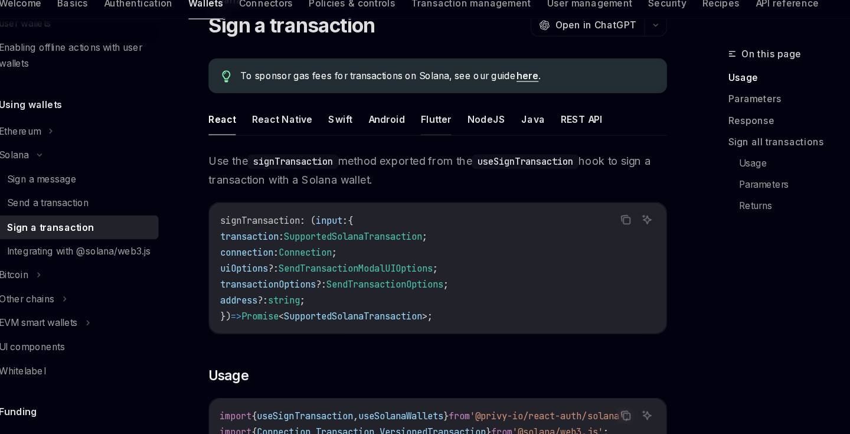
click at [402, 141] on button "Flutter" at bounding box center [415, 155] width 27 height 28
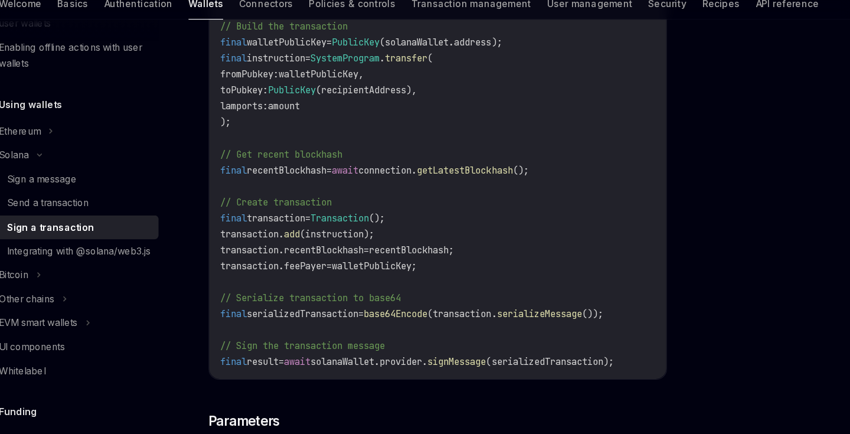
scroll to position [395, 0]
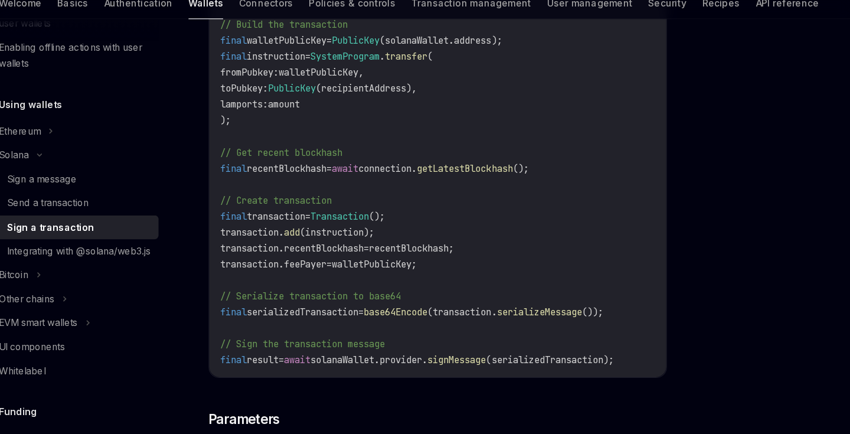
click at [415, 363] on span "signMessage" at bounding box center [434, 368] width 52 height 11
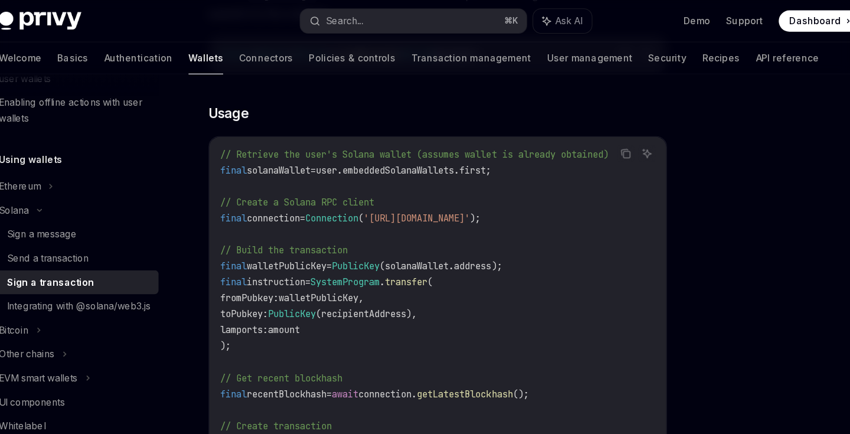
scroll to position [238, 0]
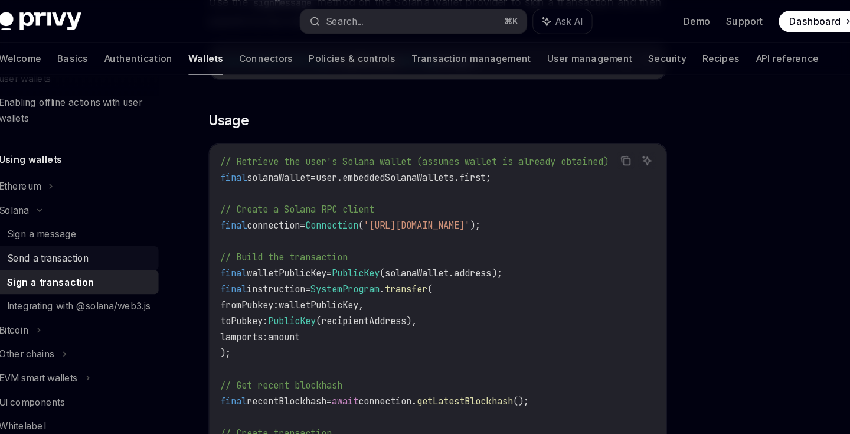
click at [61, 233] on div "Send a transaction" at bounding box center [71, 229] width 73 height 14
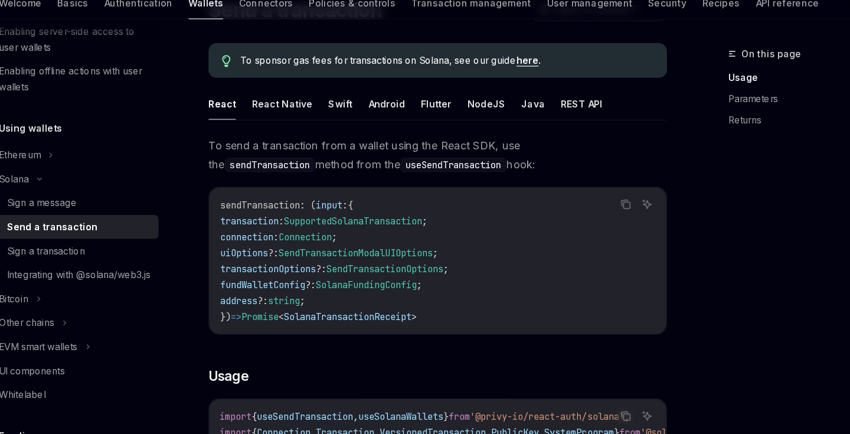
scroll to position [65, 0]
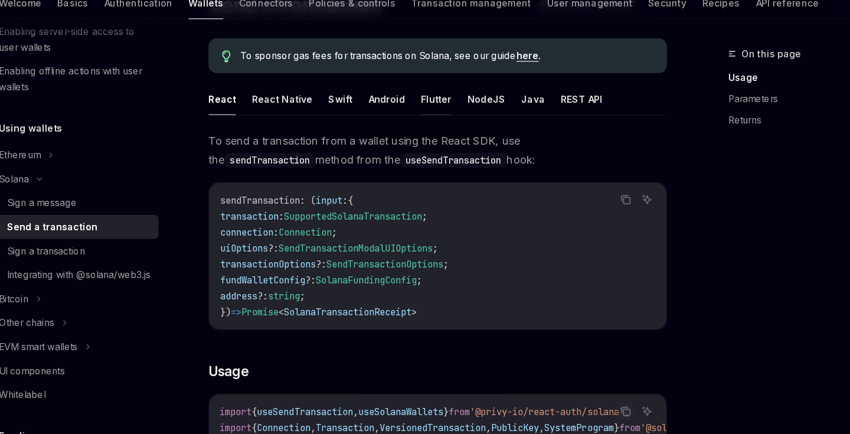
click at [402, 123] on button "Flutter" at bounding box center [415, 137] width 27 height 28
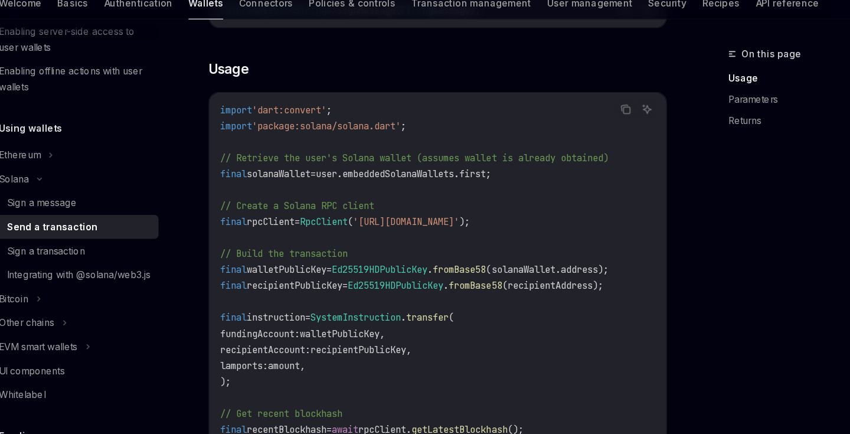
scroll to position [238, 0]
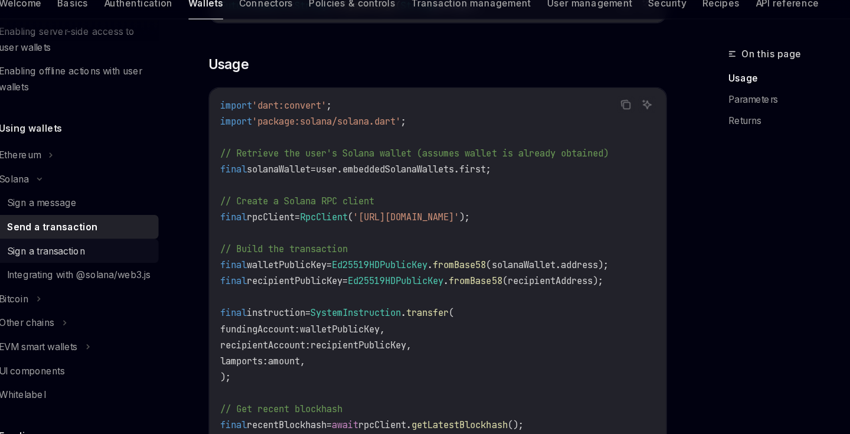
click at [76, 264] on div "Sign a transaction" at bounding box center [98, 271] width 127 height 14
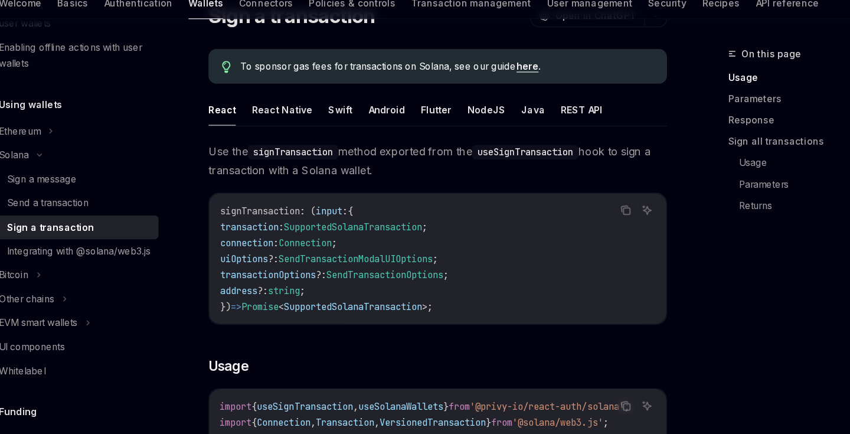
scroll to position [113, 0]
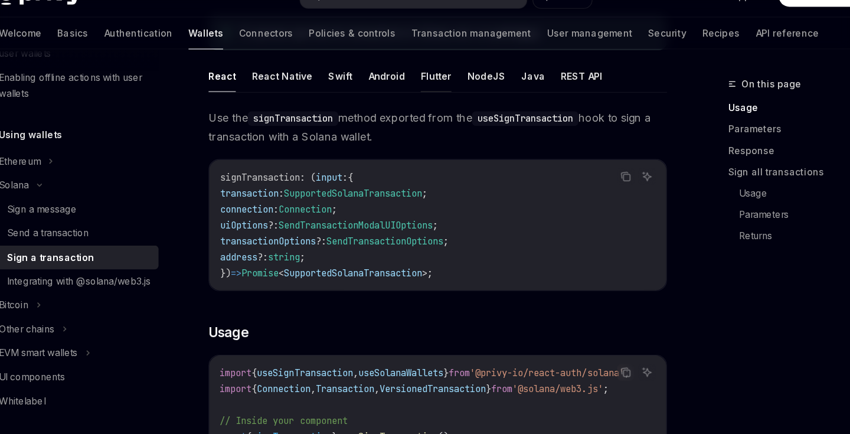
click at [402, 76] on button "Flutter" at bounding box center [415, 90] width 27 height 28
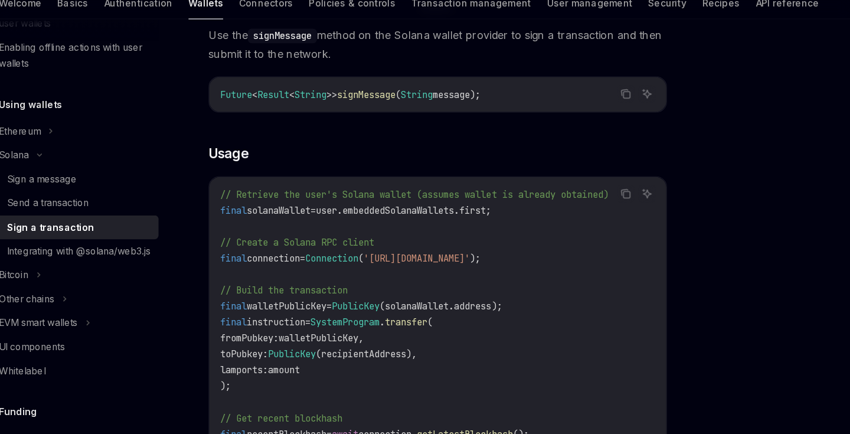
scroll to position [185, 0]
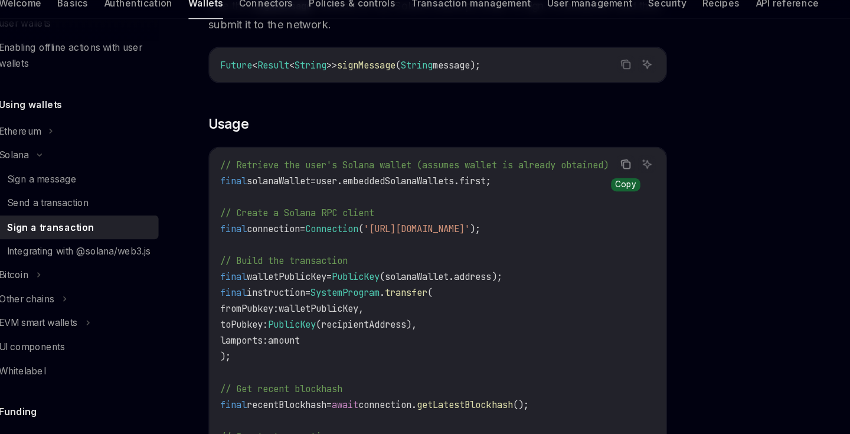
click at [582, 193] on icon "Copy the contents from the code block" at bounding box center [585, 196] width 6 height 6
click at [75, 222] on div "Send a transaction" at bounding box center [71, 229] width 73 height 14
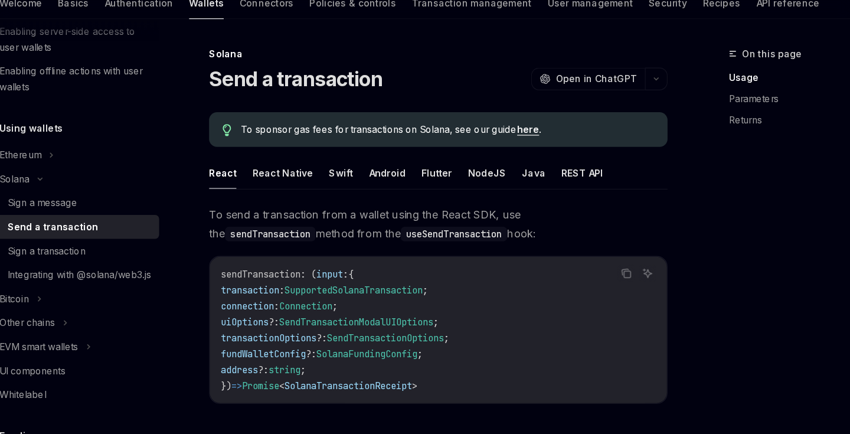
scroll to position [15, 0]
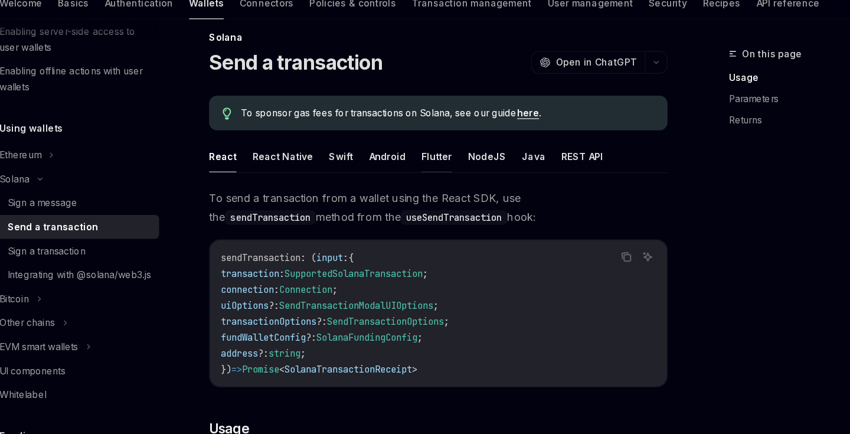
click at [402, 174] on button "Flutter" at bounding box center [415, 188] width 27 height 28
type textarea "*"
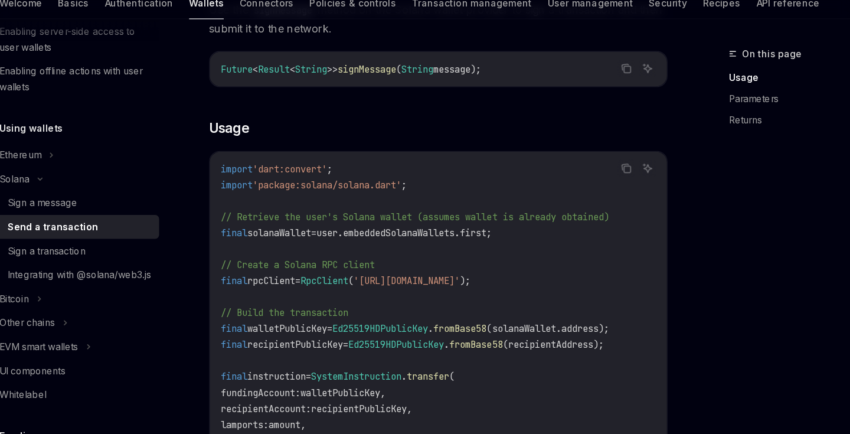
scroll to position [182, 0]
click at [579, 193] on icon "Copy the contents from the code block" at bounding box center [583, 197] width 9 height 9
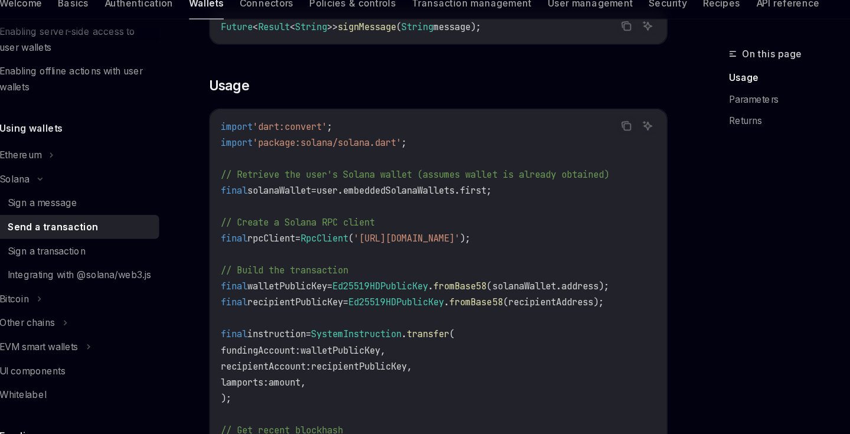
scroll to position [233, 0]
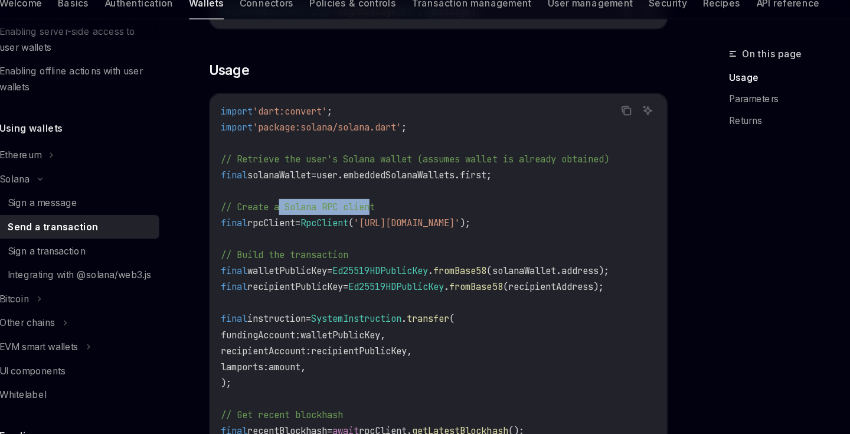
drag, startPoint x: 250, startPoint y: 182, endPoint x: 335, endPoint y: 182, distance: 85.0
click at [335, 227] on span "// Create a Solana RPC client" at bounding box center [292, 232] width 137 height 11
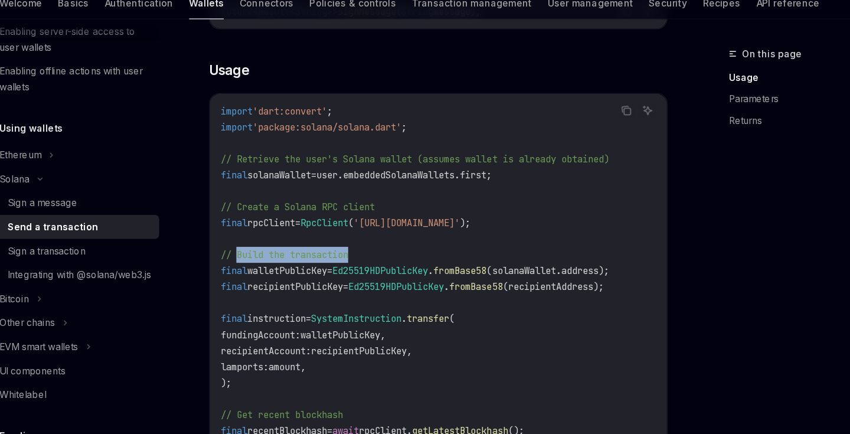
drag, startPoint x: 209, startPoint y: 228, endPoint x: 333, endPoint y: 228, distance: 123.3
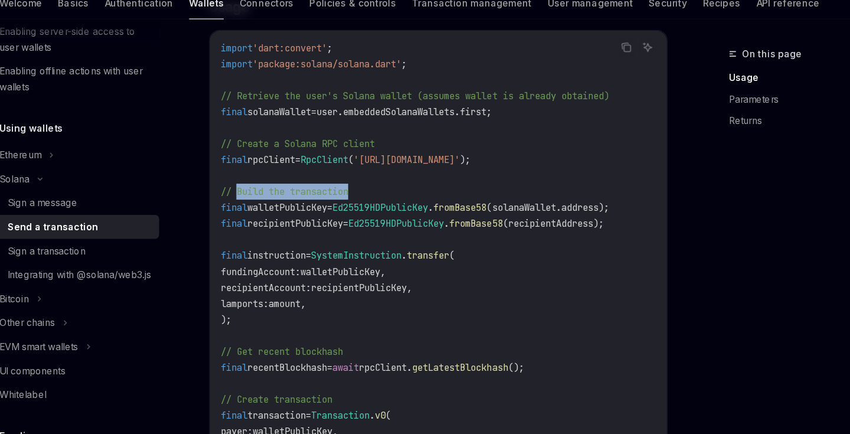
scroll to position [298, 0]
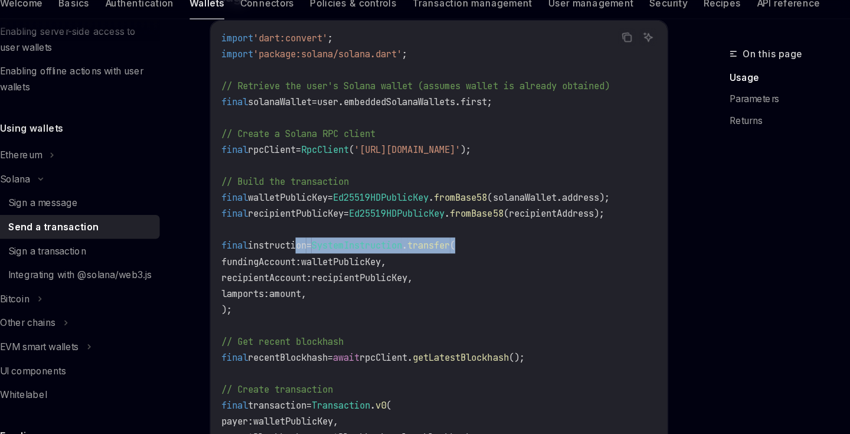
drag, startPoint x: 263, startPoint y: 217, endPoint x: 436, endPoint y: 217, distance: 172.9
click at [437, 217] on code "import 'dart:convert' ; import 'package:solana/solana.dart' ; // Retrieve the u…" at bounding box center [417, 437] width 386 height 722
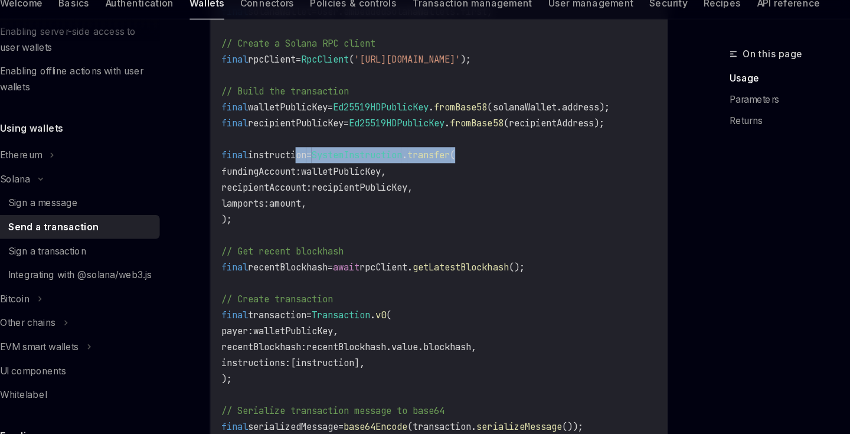
scroll to position [379, 0]
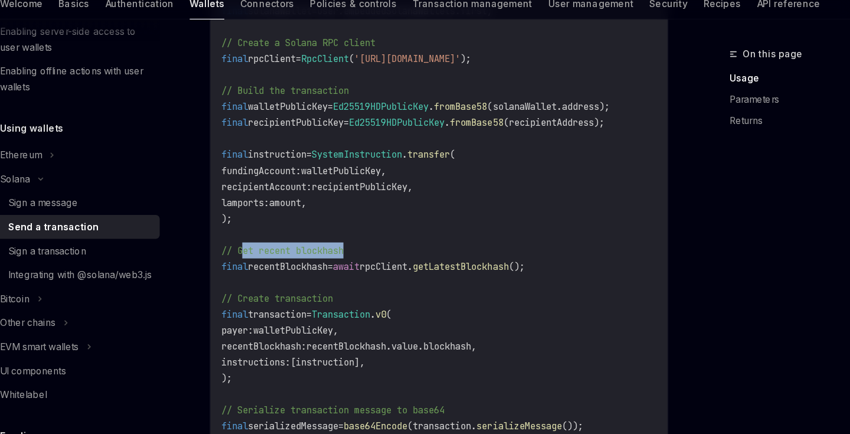
drag, startPoint x: 215, startPoint y: 220, endPoint x: 320, endPoint y: 220, distance: 105.6
click at [321, 220] on code "import 'dart:convert' ; import 'package:solana/solana.dart' ; // Retrieve the u…" at bounding box center [417, 356] width 386 height 722
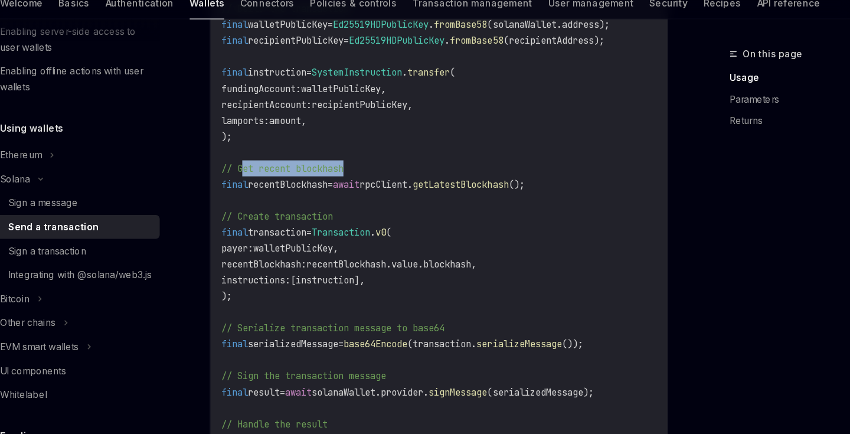
scroll to position [455, 0]
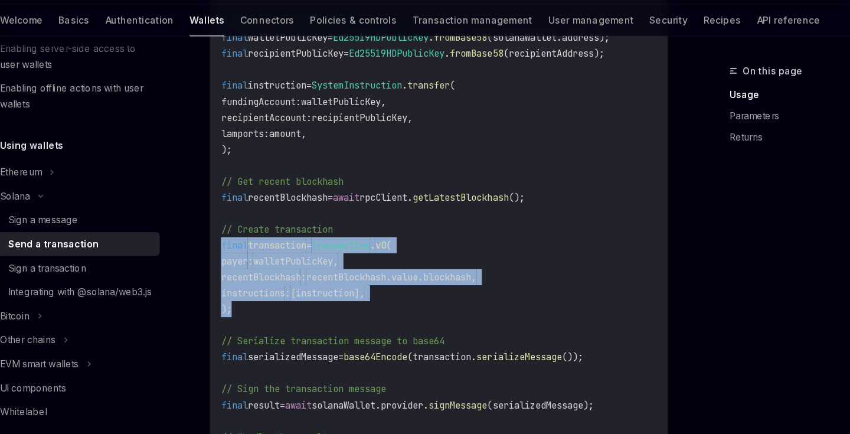
drag, startPoint x: 194, startPoint y: 213, endPoint x: 264, endPoint y: 271, distance: 90.5
click at [264, 272] on div "import 'dart:convert' ; import 'package:solana/solana.dart' ; // Retrieve the u…" at bounding box center [417, 279] width 405 height 739
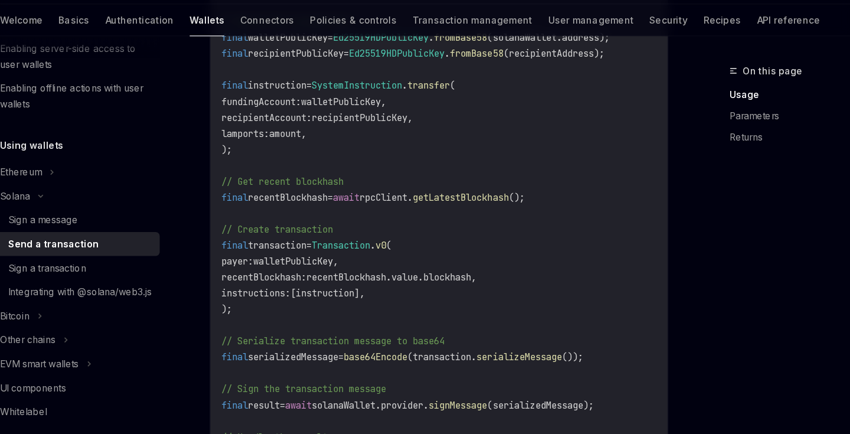
click at [361, 246] on span "v0" at bounding box center [365, 251] width 9 height 11
drag, startPoint x: 355, startPoint y: 217, endPoint x: 363, endPoint y: 217, distance: 8.3
click at [363, 246] on span "v0" at bounding box center [365, 251] width 9 height 11
click at [361, 246] on span "v0" at bounding box center [365, 251] width 9 height 11
drag, startPoint x: 356, startPoint y: 217, endPoint x: 363, endPoint y: 217, distance: 7.7
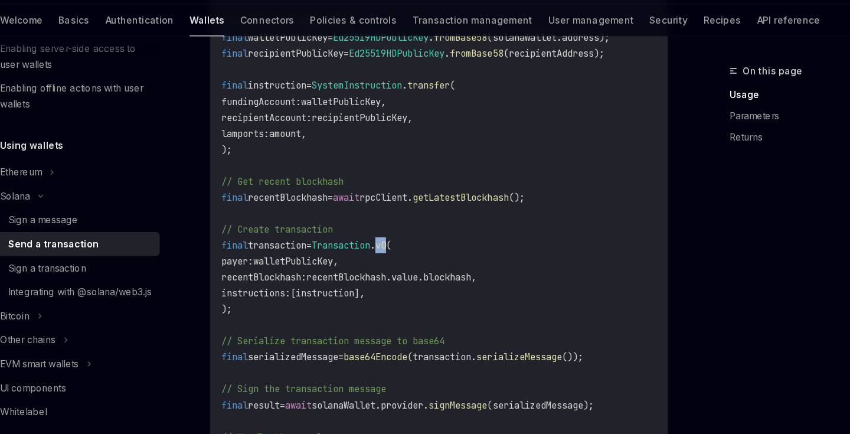
click at [363, 246] on span "v0" at bounding box center [365, 251] width 9 height 11
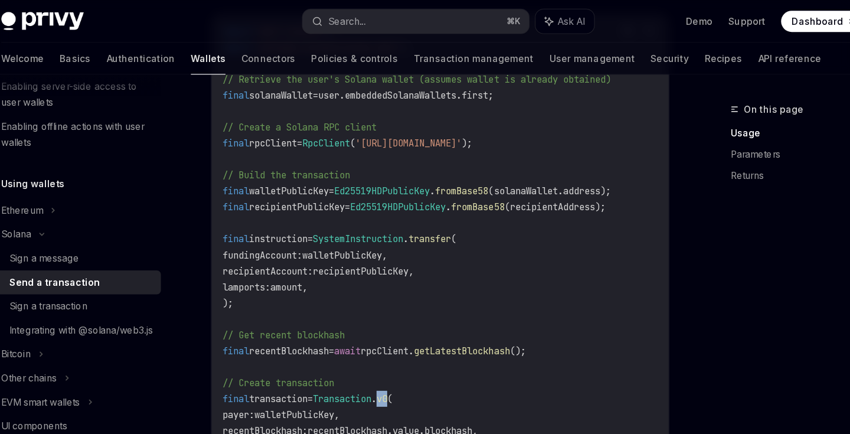
scroll to position [345, 0]
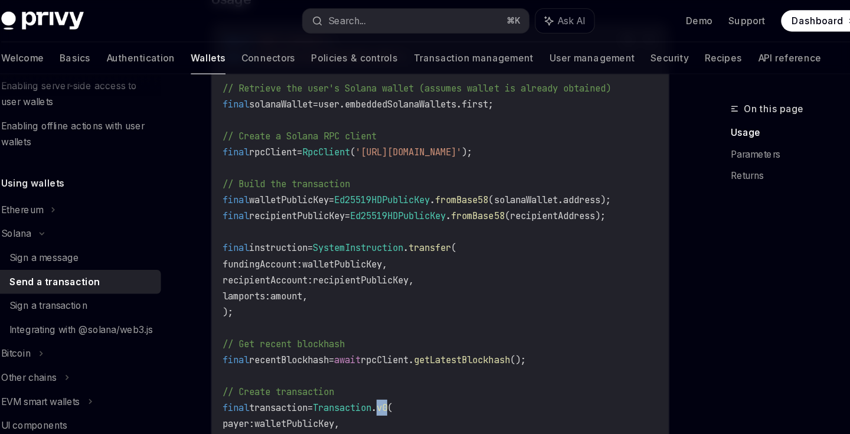
drag, startPoint x: 401, startPoint y: 137, endPoint x: 464, endPoint y: 137, distance: 62.5
click at [437, 137] on span "'[URL][DOMAIN_NAME]'" at bounding box center [389, 135] width 94 height 11
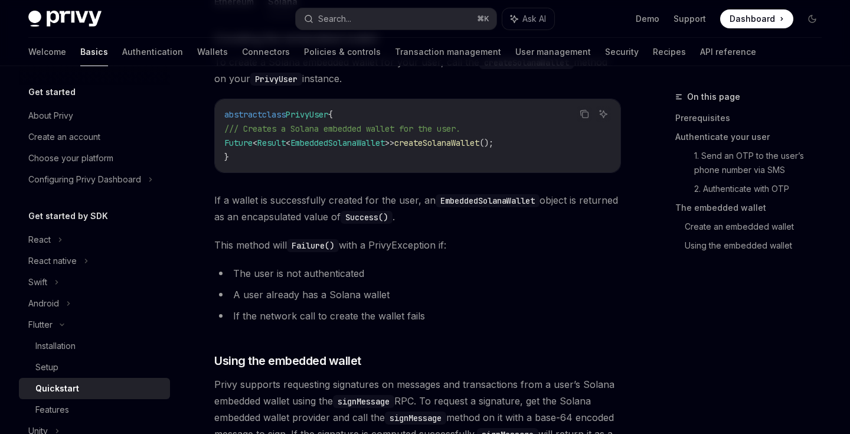
scroll to position [1351, 0]
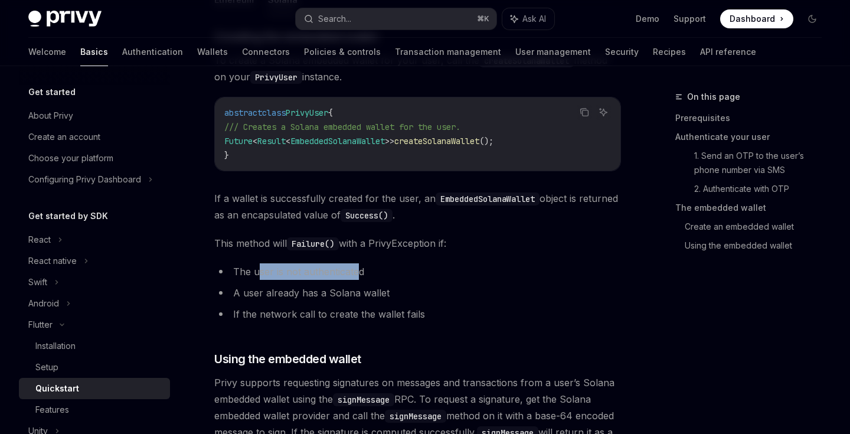
drag, startPoint x: 257, startPoint y: 268, endPoint x: 358, endPoint y: 268, distance: 100.9
click at [358, 268] on li "The user is not authenticated" at bounding box center [417, 271] width 406 height 17
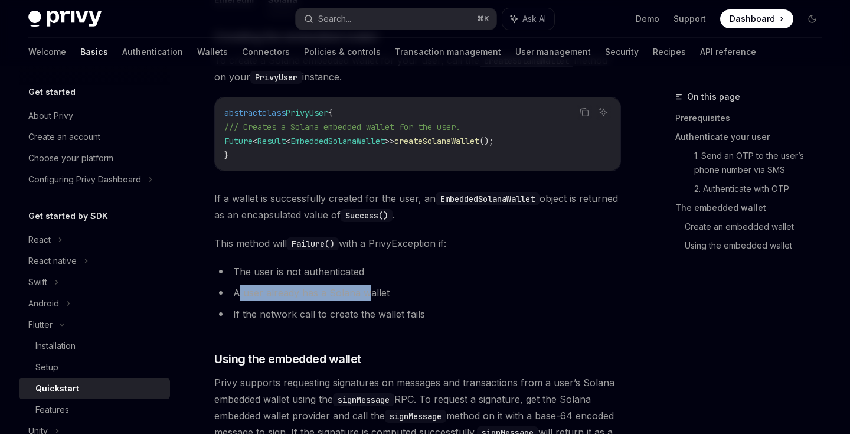
drag, startPoint x: 238, startPoint y: 290, endPoint x: 365, endPoint y: 298, distance: 127.7
click at [365, 298] on li "A user already has a Solana wallet" at bounding box center [417, 292] width 406 height 17
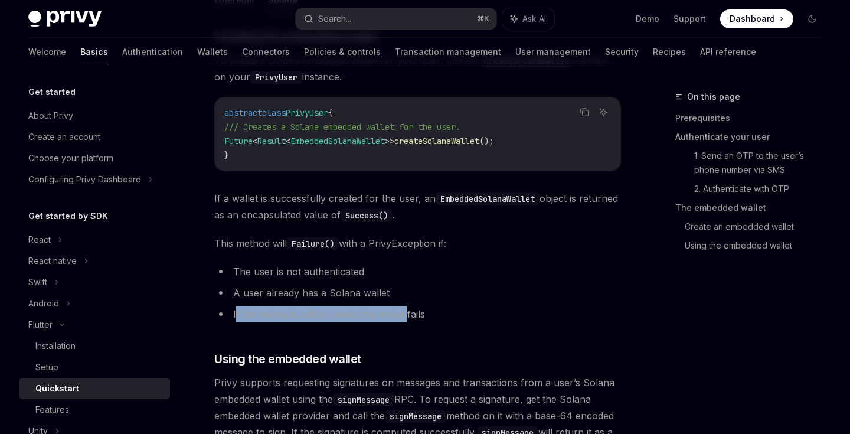
drag, startPoint x: 239, startPoint y: 316, endPoint x: 404, endPoint y: 319, distance: 164.6
click at [404, 319] on li "If the network call to create the wallet fails" at bounding box center [417, 314] width 406 height 17
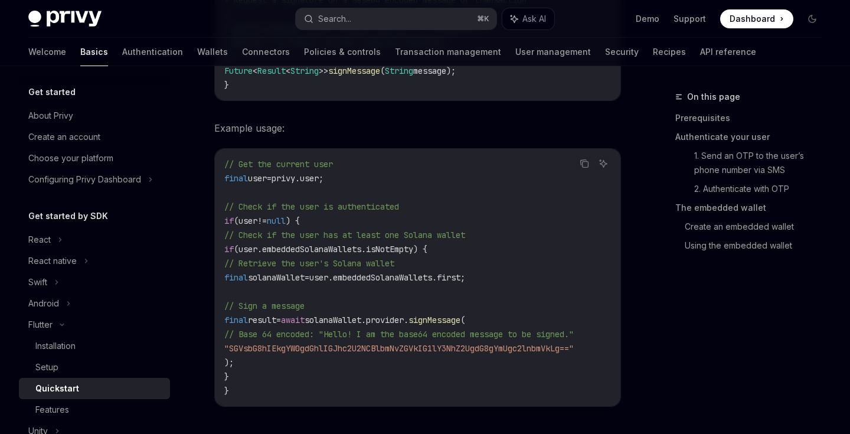
scroll to position [1865, 0]
drag, startPoint x: 244, startPoint y: 319, endPoint x: 280, endPoint y: 362, distance: 56.1
click at [280, 362] on code "// Get the current user final user = privy.user; // Check if the user is authen…" at bounding box center [417, 276] width 386 height 241
drag, startPoint x: 244, startPoint y: 315, endPoint x: 275, endPoint y: 358, distance: 52.9
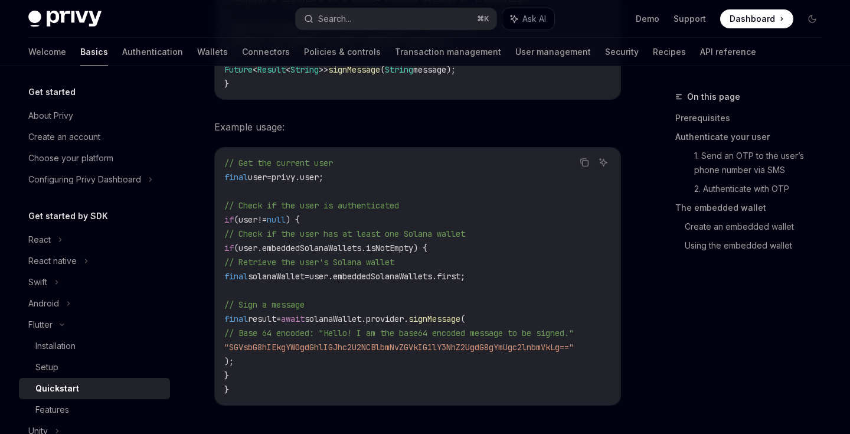
click at [275, 358] on code "// Get the current user final user = privy.user; // Check if the user is authen…" at bounding box center [417, 276] width 386 height 241
click at [311, 335] on span "// Base 64 encoded: "Hello! I am the base64 encoded message to be signed."" at bounding box center [398, 332] width 349 height 11
click at [342, 352] on span ""SGVsbG8hIEkgYW0gdGhlIGJhc2U2NCBlbmNvZGVkIG1lY3NhZ2UgdG8gYmUgc2lnbmVkLg=="" at bounding box center [398, 347] width 349 height 11
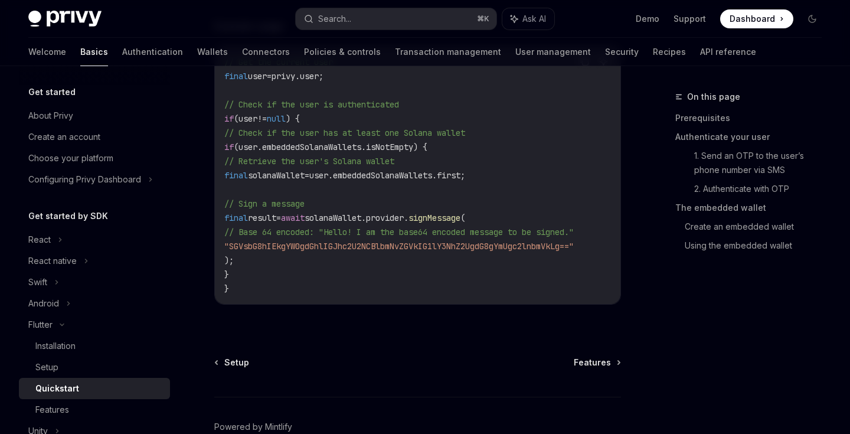
scroll to position [1955, 0]
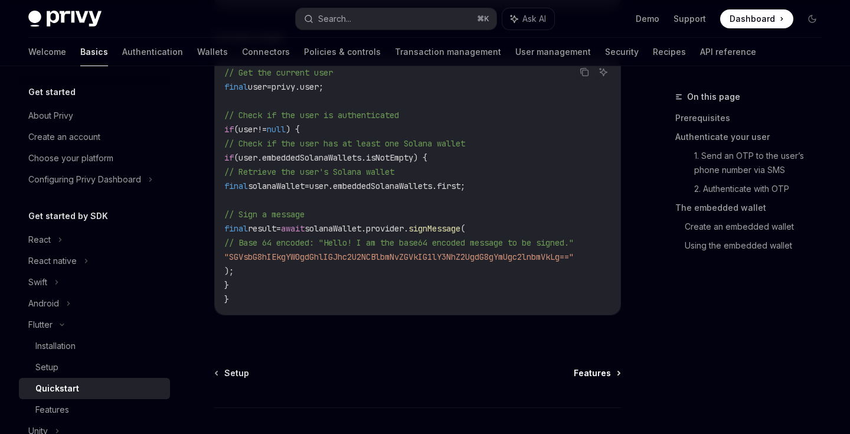
click at [600, 379] on span "Features" at bounding box center [591, 373] width 37 height 12
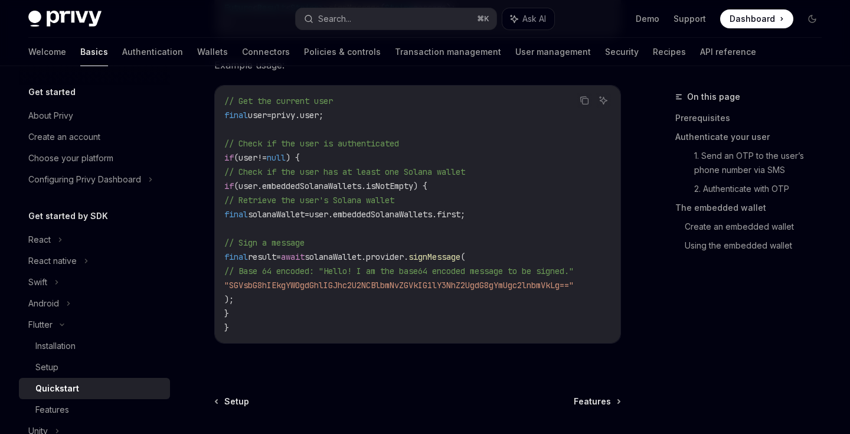
scroll to position [1929, 0]
click at [346, 286] on span ""SGVsbG8hIEkgYW0gdGhlIGJhc2U2NCBlbmNvZGVkIG1lY3NhZ2UgdG8gYmUgc2lnbmVkLg=="" at bounding box center [398, 283] width 349 height 11
click at [594, 396] on span "Features" at bounding box center [591, 400] width 37 height 12
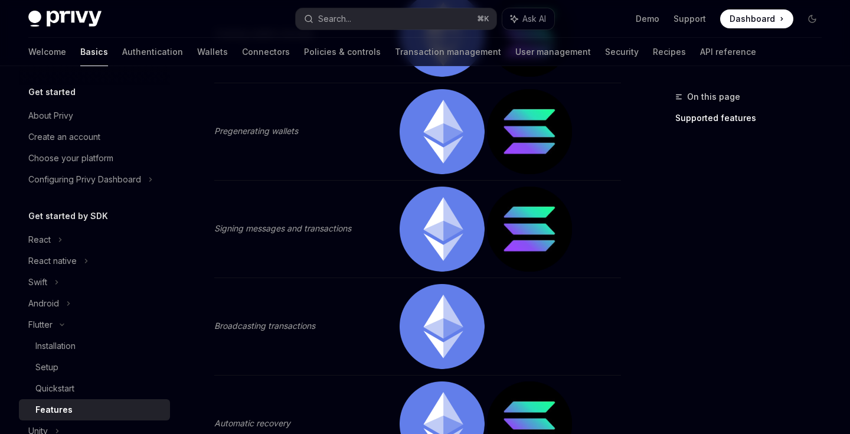
scroll to position [361, 0]
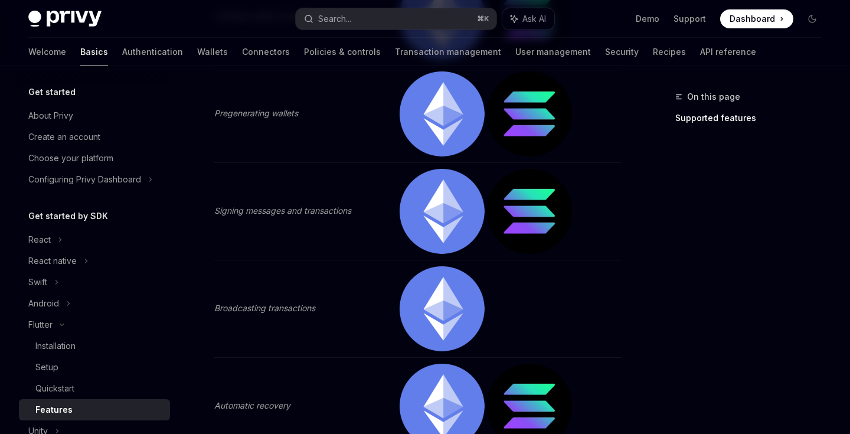
click at [307, 209] on em "Signing messages and transactions" at bounding box center [282, 210] width 137 height 10
click at [464, 213] on img at bounding box center [441, 211] width 85 height 85
click at [562, 214] on img at bounding box center [529, 211] width 85 height 85
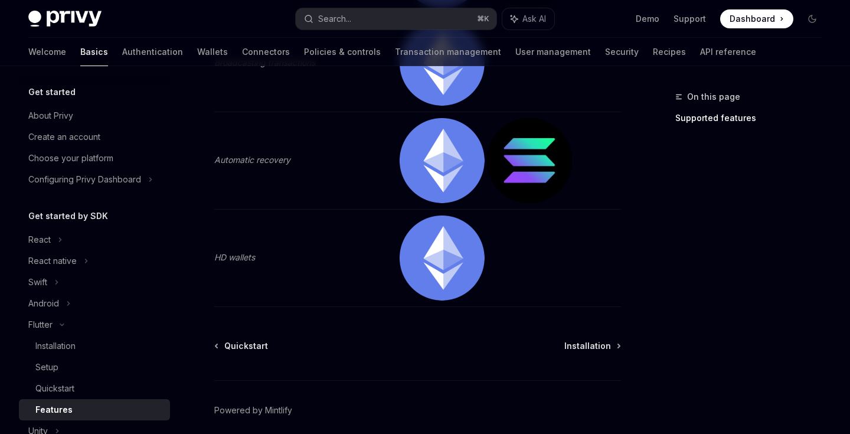
scroll to position [655, 0]
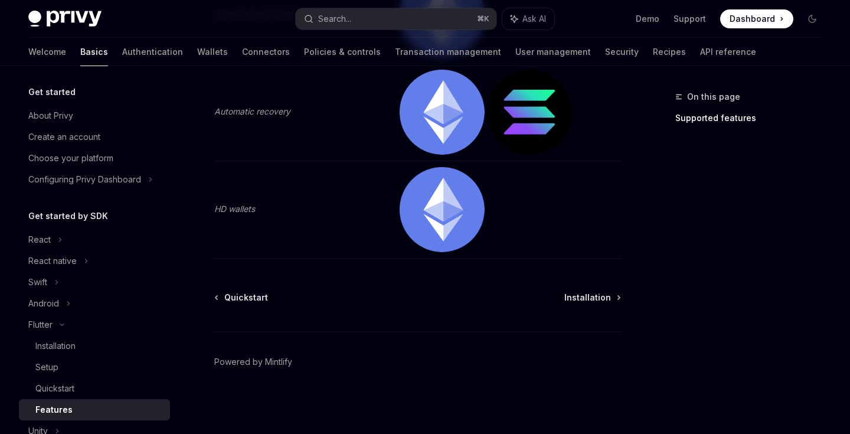
click at [581, 294] on span "Installation" at bounding box center [587, 297] width 47 height 12
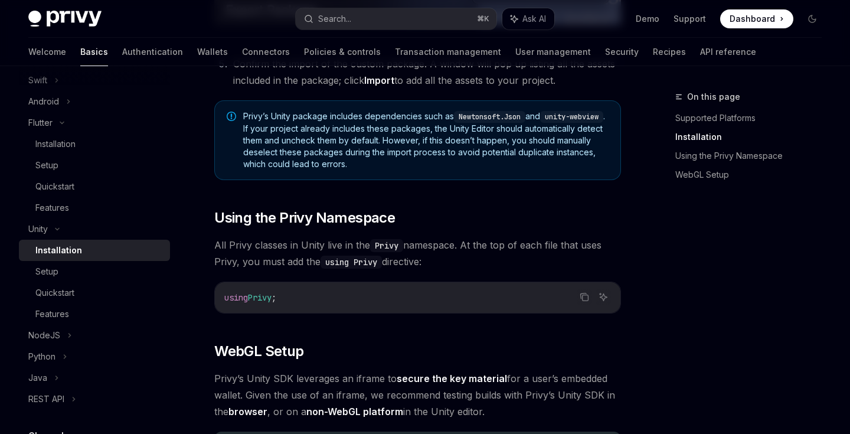
scroll to position [789, 0]
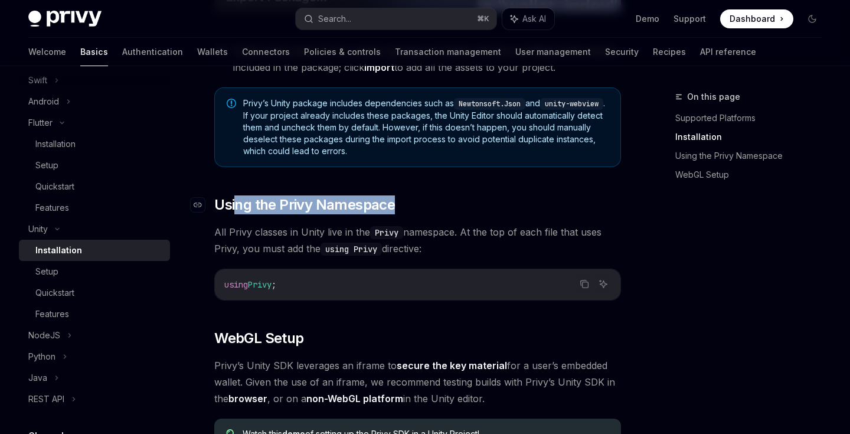
drag, startPoint x: 234, startPoint y: 201, endPoint x: 408, endPoint y: 203, distance: 174.0
click at [409, 203] on h2 "​ Using the Privy Namespace" at bounding box center [417, 204] width 406 height 19
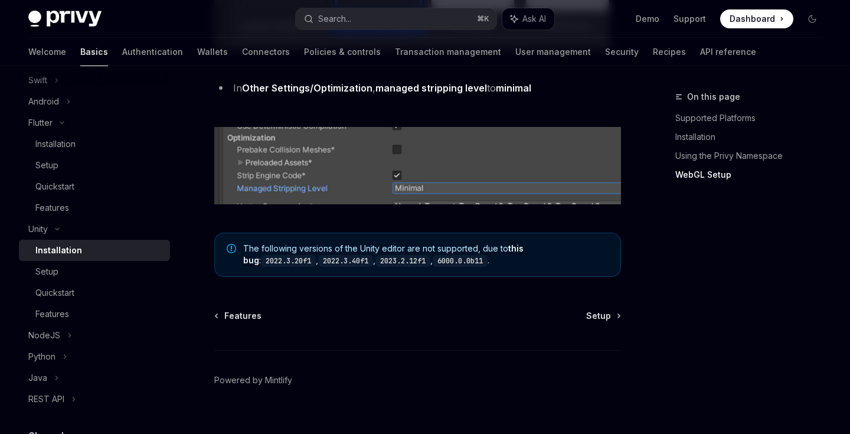
scroll to position [1611, 0]
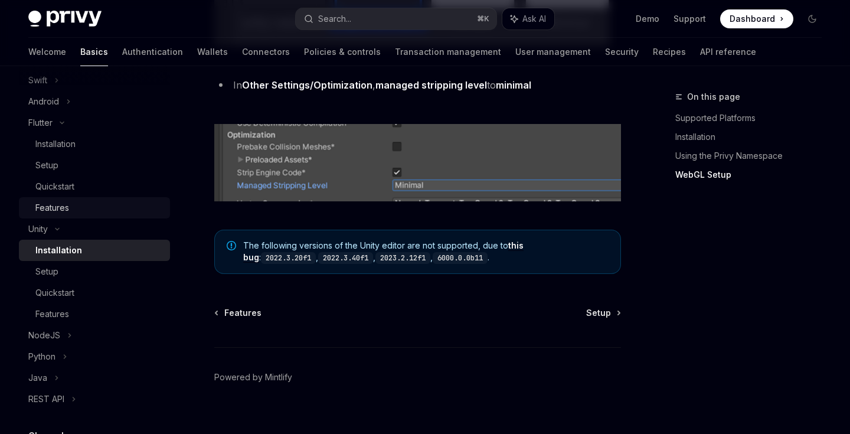
click at [71, 209] on div "Features" at bounding box center [98, 208] width 127 height 14
type textarea "*"
